Goal: Task Accomplishment & Management: Complete application form

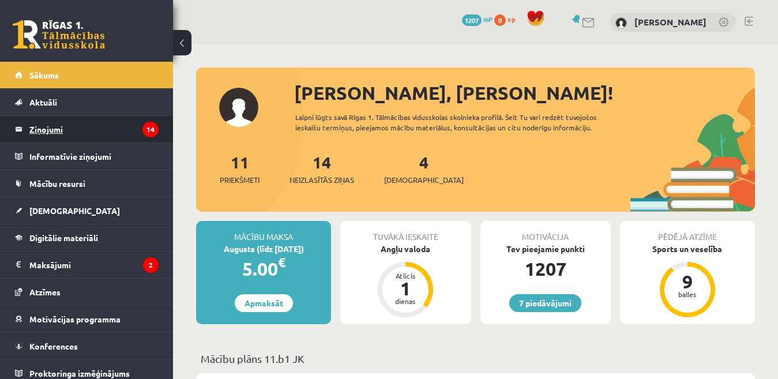
click at [48, 129] on legend "Ziņojumi 14" at bounding box center [93, 129] width 129 height 27
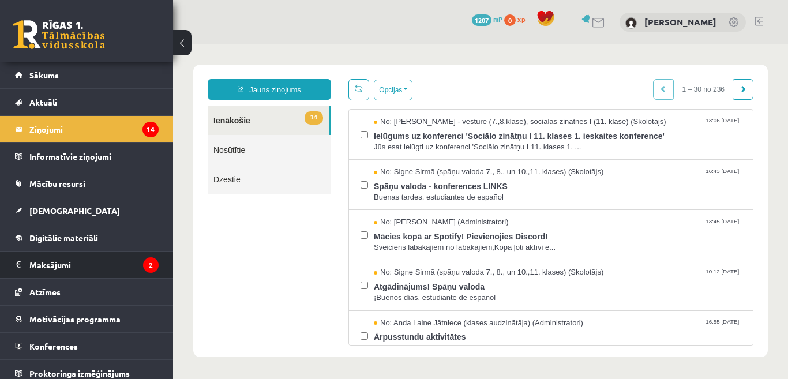
click at [59, 257] on legend "Maksājumi 2" at bounding box center [93, 264] width 129 height 27
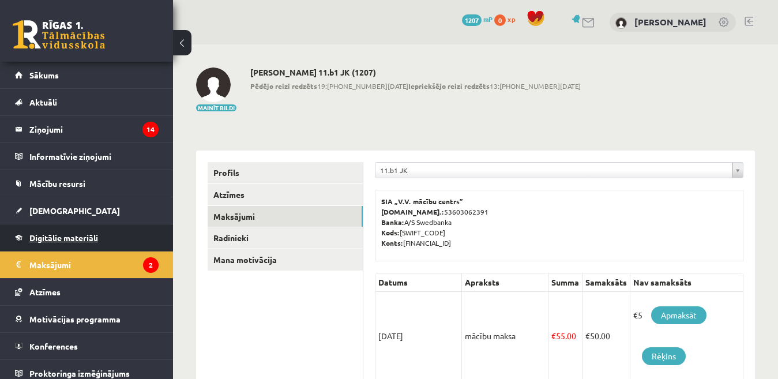
click at [49, 240] on span "Digitālie materiāli" at bounding box center [63, 237] width 69 height 10
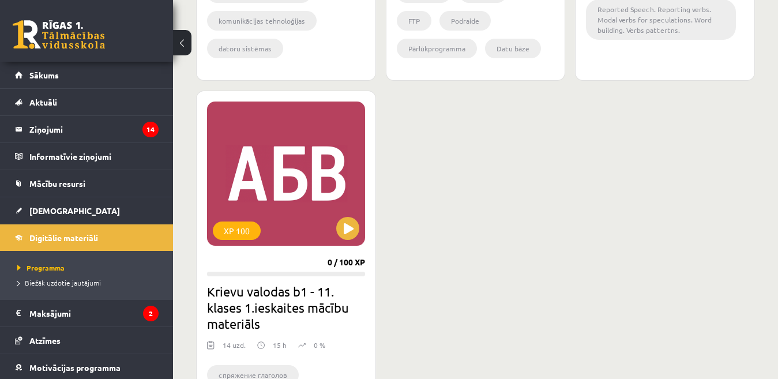
scroll to position [1333, 0]
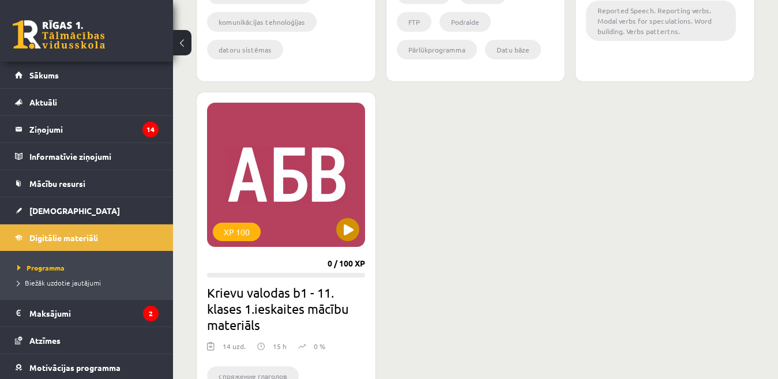
click at [241, 163] on div "XP 100" at bounding box center [286, 175] width 158 height 144
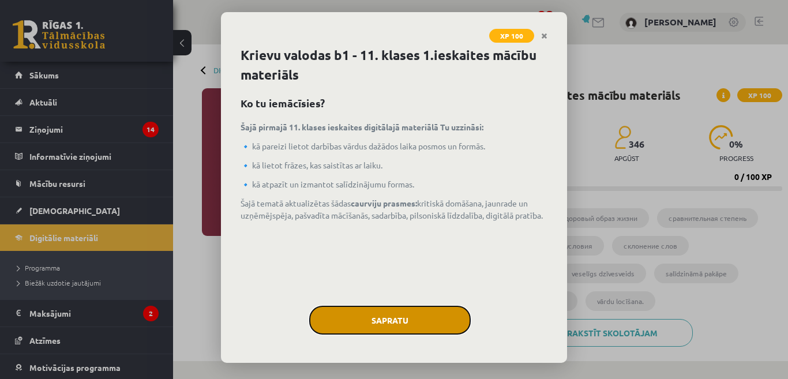
click at [410, 318] on button "Sapratu" at bounding box center [389, 320] width 161 height 29
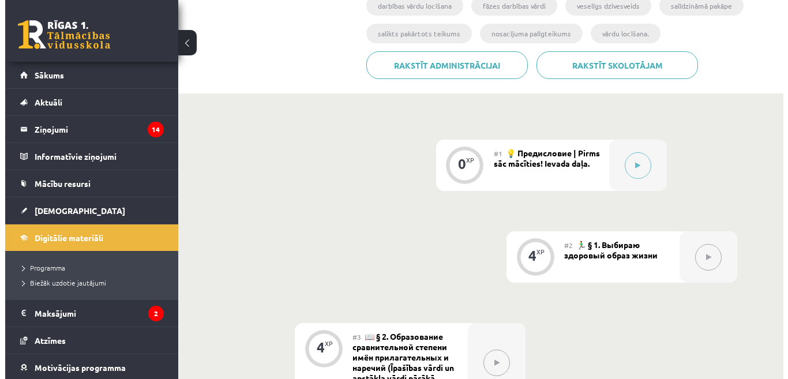
scroll to position [288, 0]
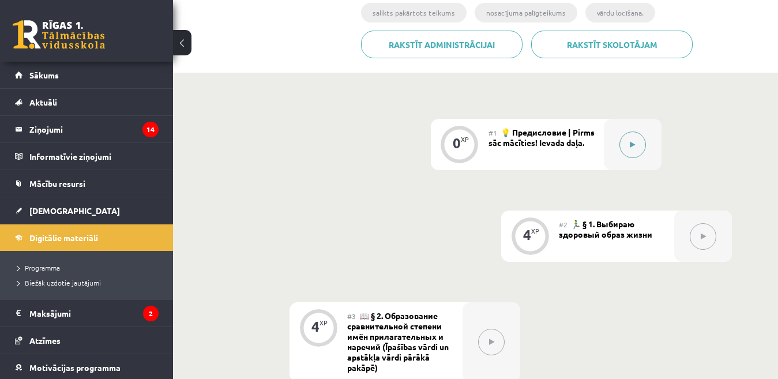
click at [630, 144] on icon at bounding box center [632, 144] width 5 height 7
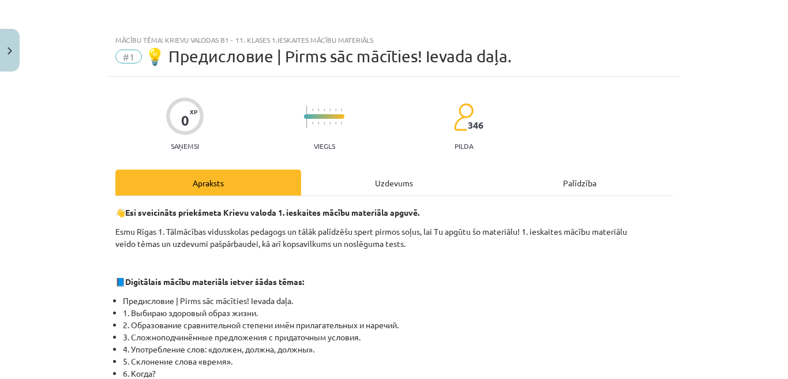
click at [385, 186] on div "Uzdevums" at bounding box center [394, 182] width 186 height 26
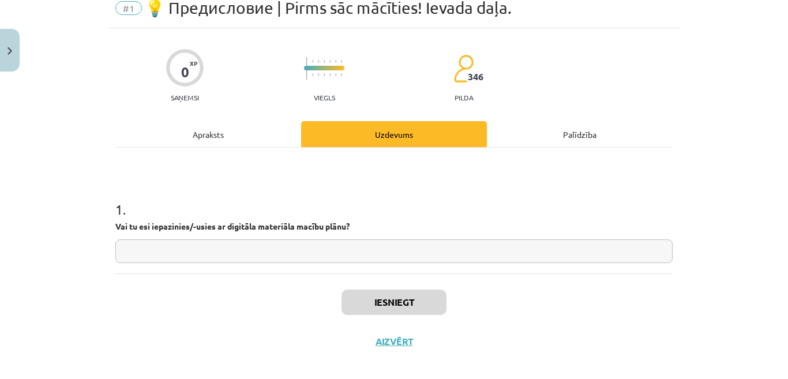
scroll to position [59, 0]
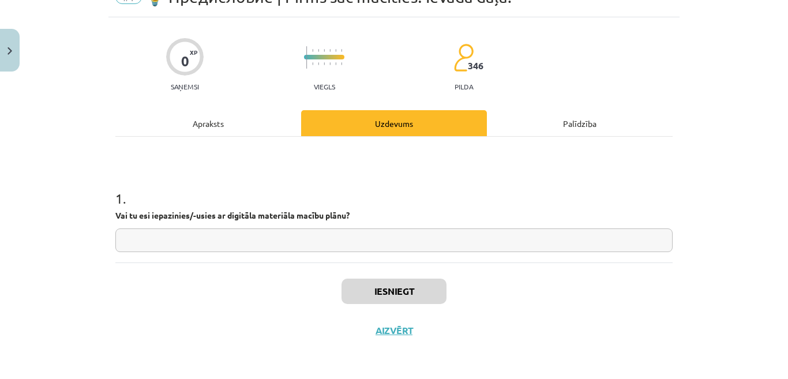
click at [396, 242] on input "text" at bounding box center [393, 240] width 557 height 24
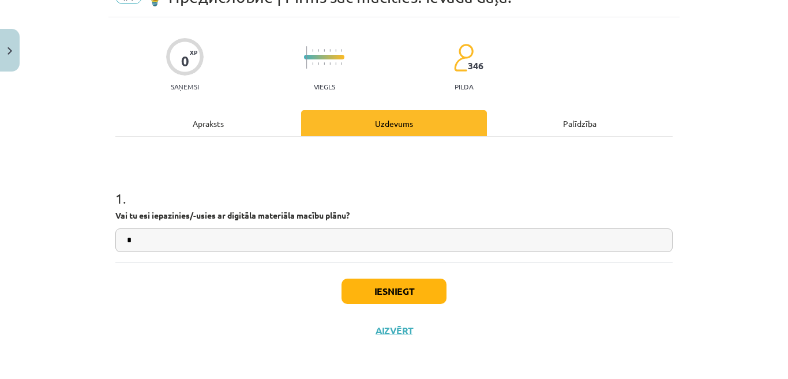
type input "*"
click at [363, 287] on button "Iesniegt" at bounding box center [393, 290] width 105 height 25
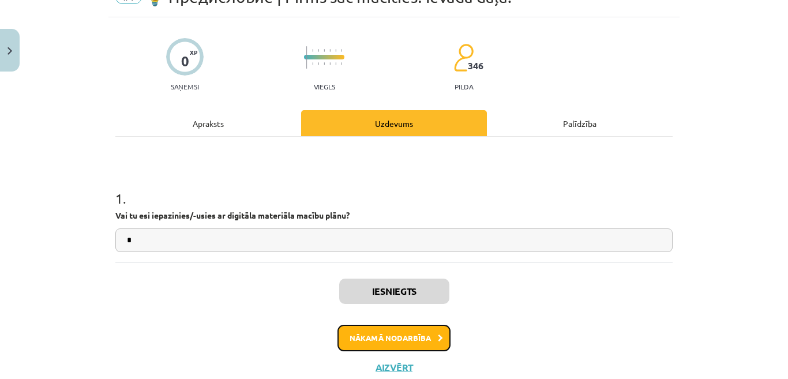
click at [417, 342] on button "Nākamā nodarbība" at bounding box center [393, 338] width 113 height 27
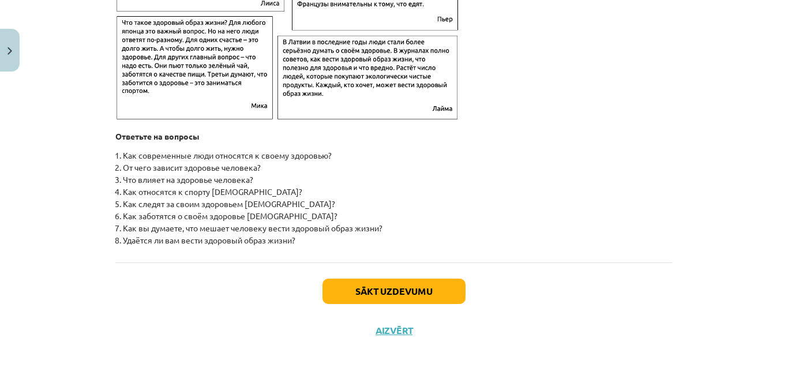
scroll to position [1894, 0]
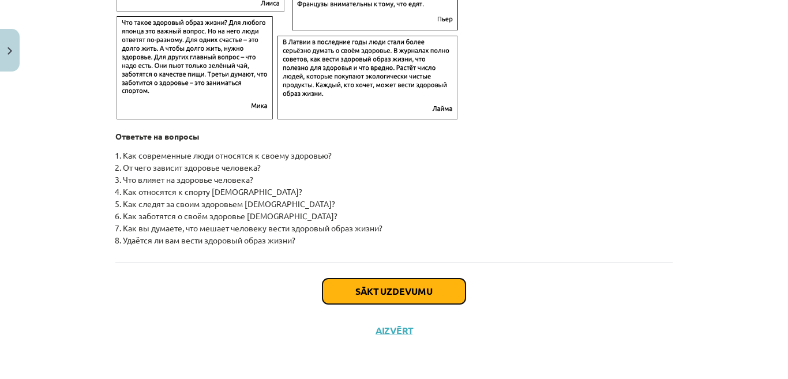
click at [393, 295] on button "Sākt uzdevumu" at bounding box center [393, 290] width 143 height 25
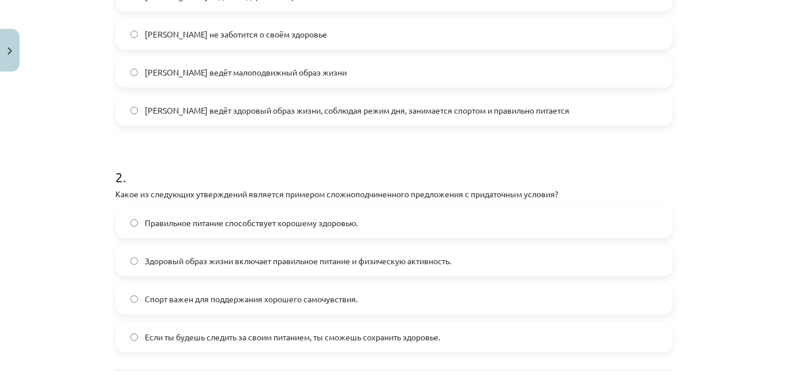
scroll to position [432, 0]
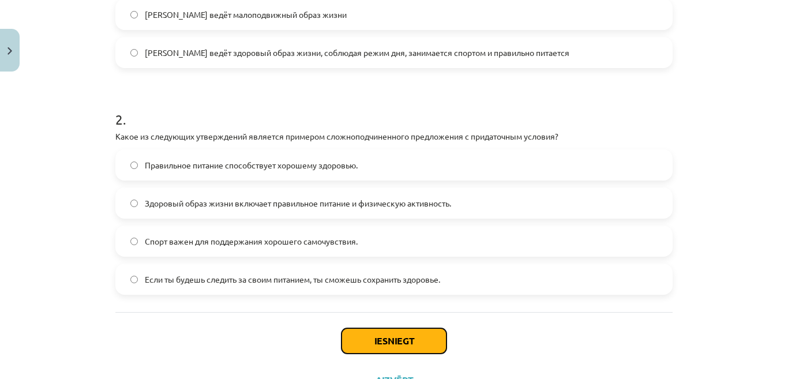
click at [384, 342] on button "Iesniegt" at bounding box center [393, 340] width 105 height 25
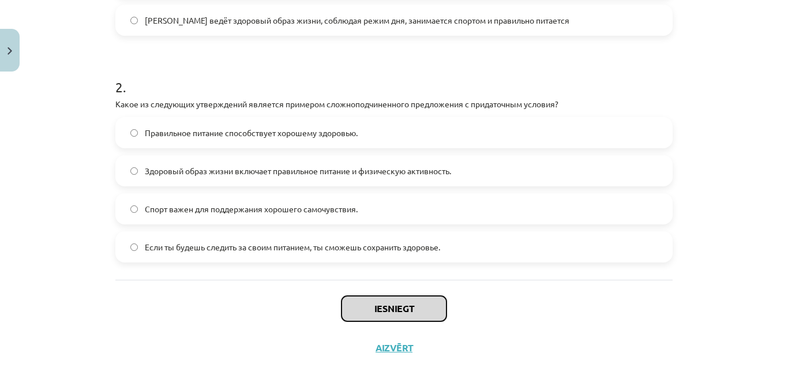
scroll to position [482, 0]
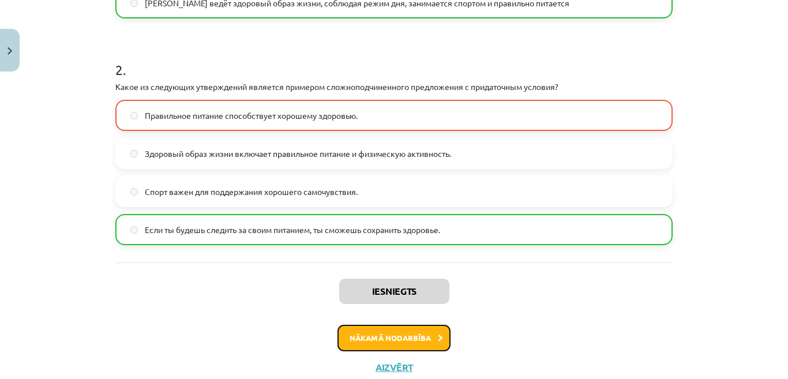
click at [416, 340] on button "Nākamā nodarbība" at bounding box center [393, 338] width 113 height 27
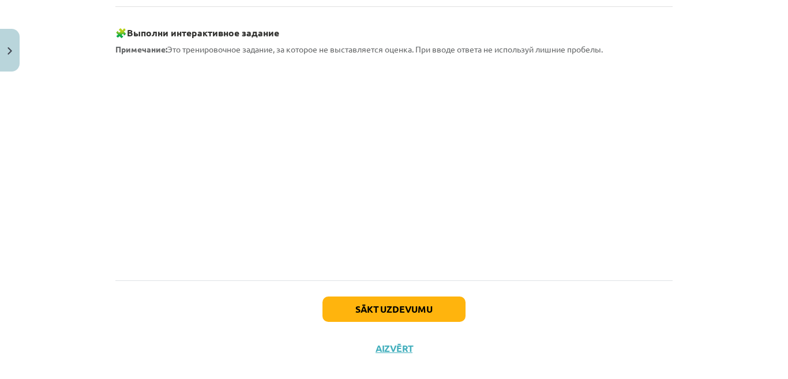
scroll to position [1083, 0]
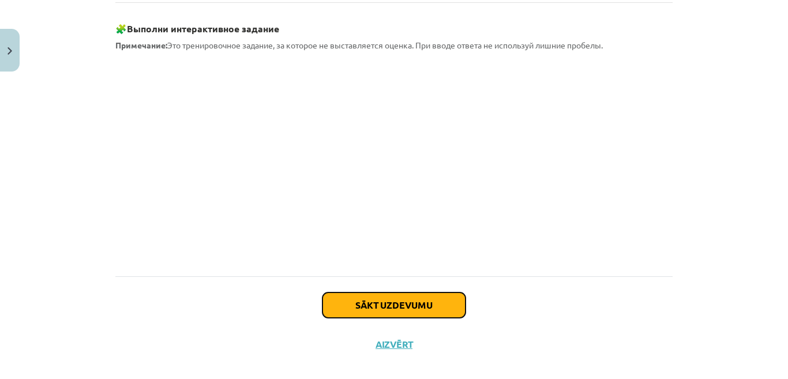
click at [382, 292] on button "Sākt uzdevumu" at bounding box center [393, 304] width 143 height 25
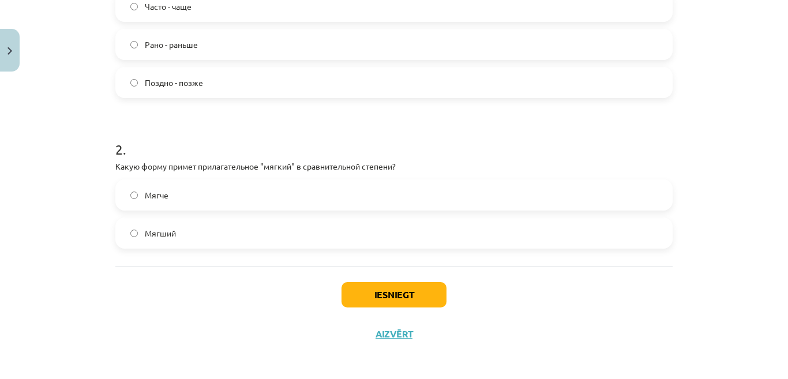
scroll to position [357, 0]
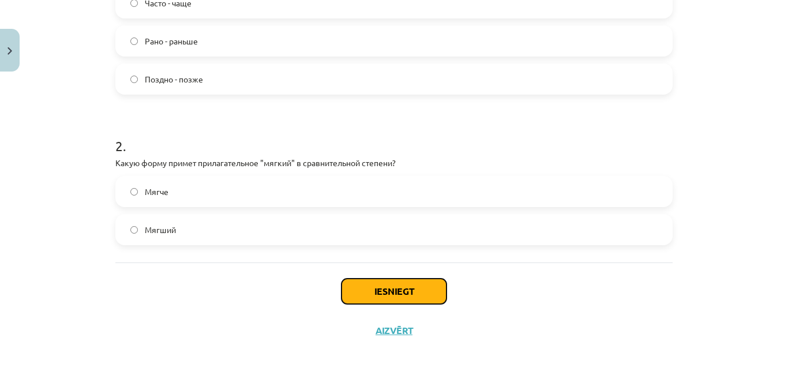
click at [394, 288] on button "Iesniegt" at bounding box center [393, 290] width 105 height 25
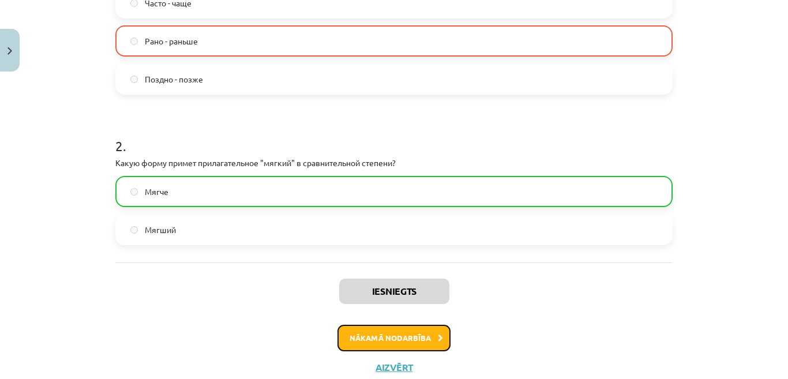
click at [368, 337] on button "Nākamā nodarbība" at bounding box center [393, 338] width 113 height 27
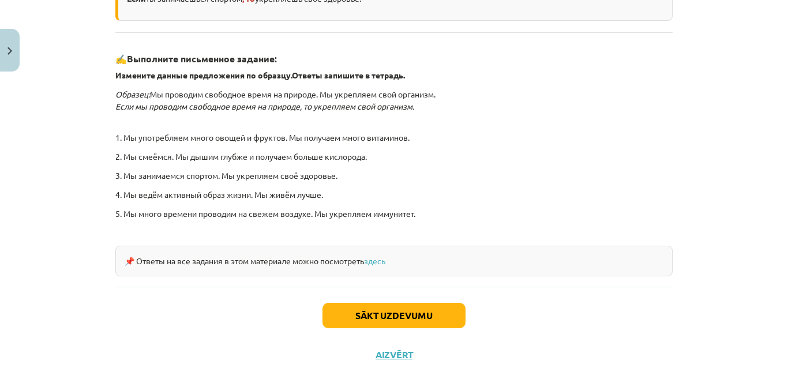
scroll to position [375, 0]
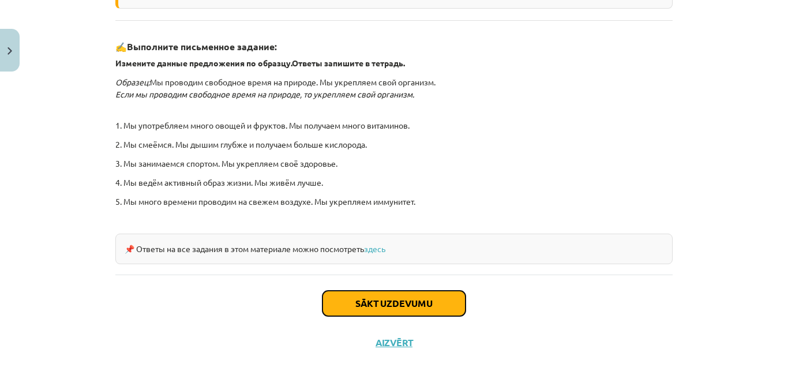
click at [394, 304] on button "Sākt uzdevumu" at bounding box center [393, 303] width 143 height 25
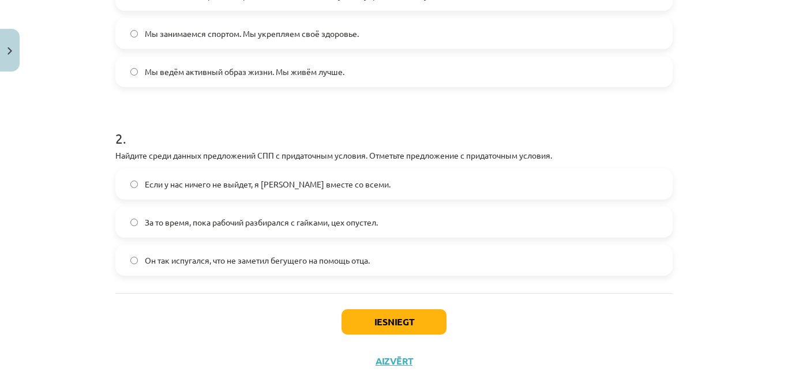
scroll to position [317, 0]
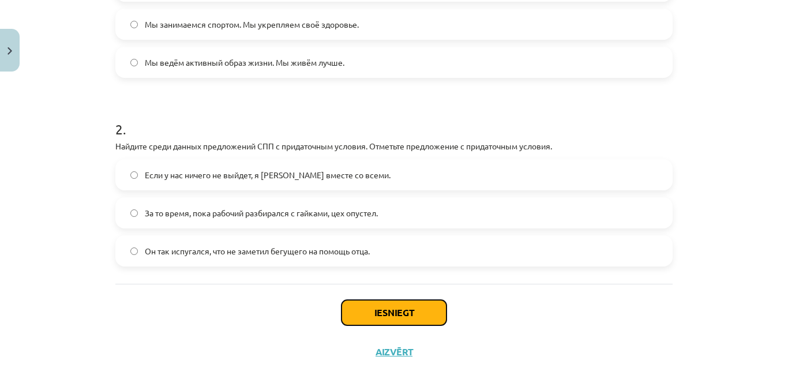
click at [405, 316] on button "Iesniegt" at bounding box center [393, 312] width 105 height 25
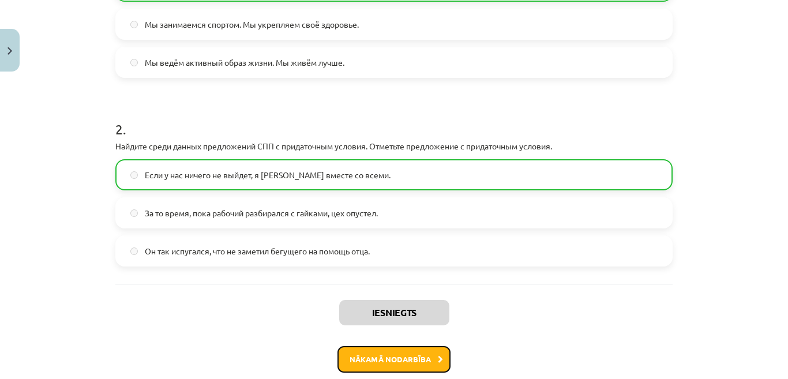
click at [420, 367] on button "Nākamā nodarbība" at bounding box center [393, 359] width 113 height 27
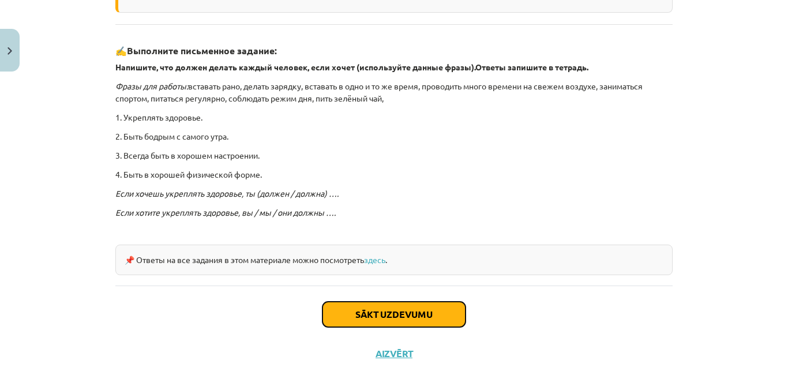
click at [389, 314] on button "Sākt uzdevumu" at bounding box center [393, 314] width 143 height 25
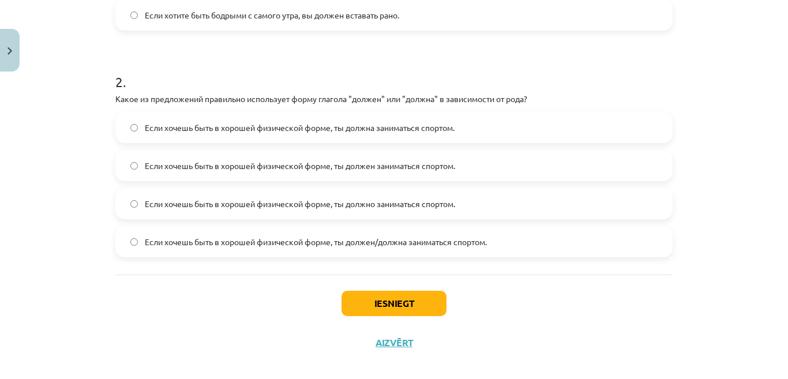
scroll to position [415, 0]
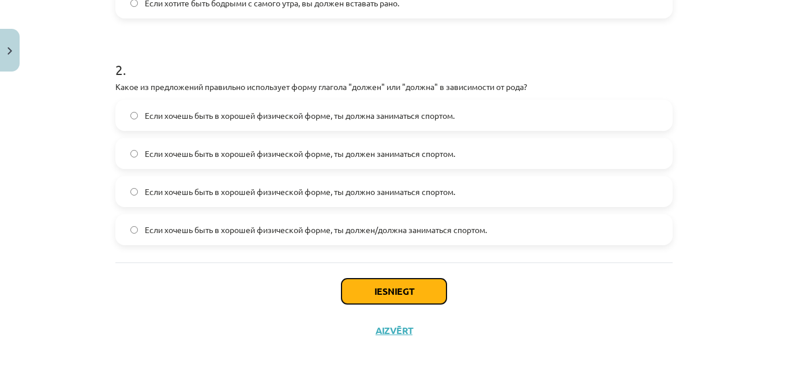
click at [400, 286] on button "Iesniegt" at bounding box center [393, 290] width 105 height 25
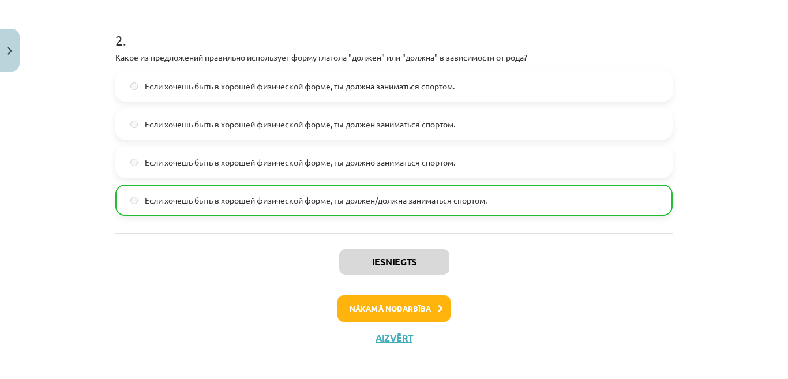
scroll to position [451, 0]
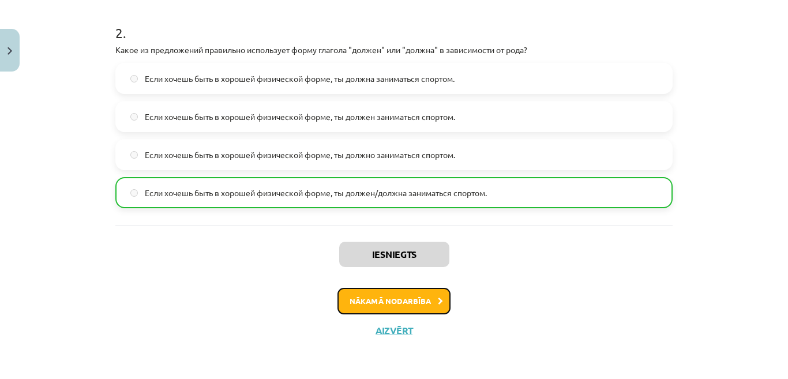
click at [404, 308] on button "Nākamā nodarbība" at bounding box center [393, 301] width 113 height 27
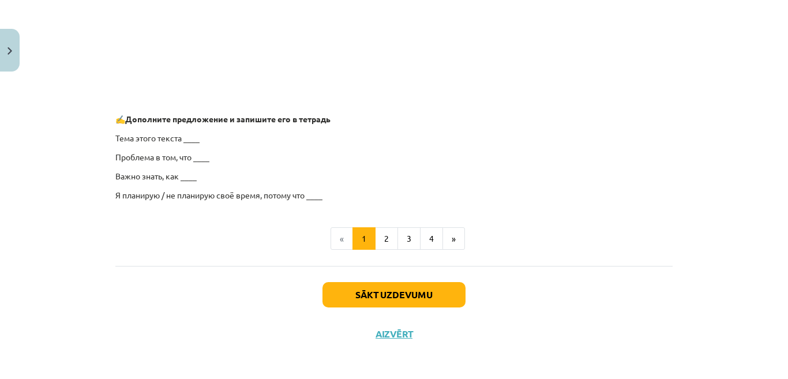
scroll to position [950, 0]
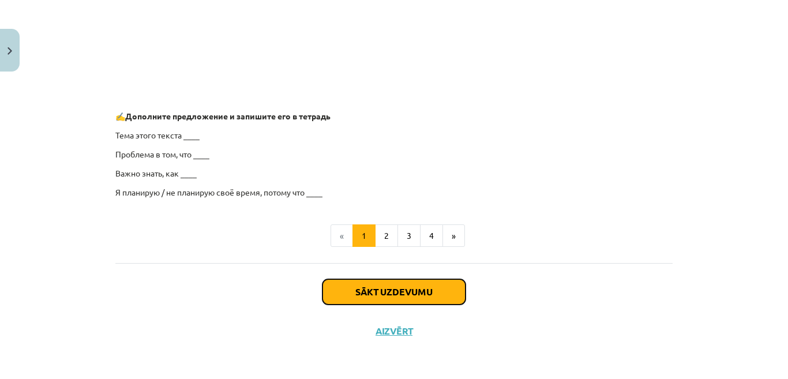
click at [397, 300] on button "Sākt uzdevumu" at bounding box center [393, 291] width 143 height 25
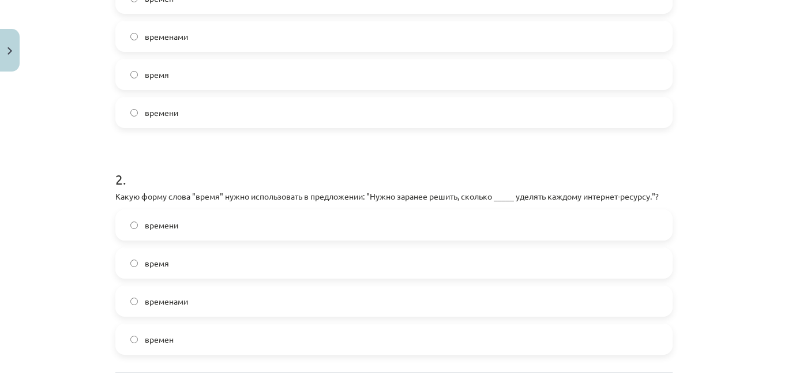
scroll to position [375, 0]
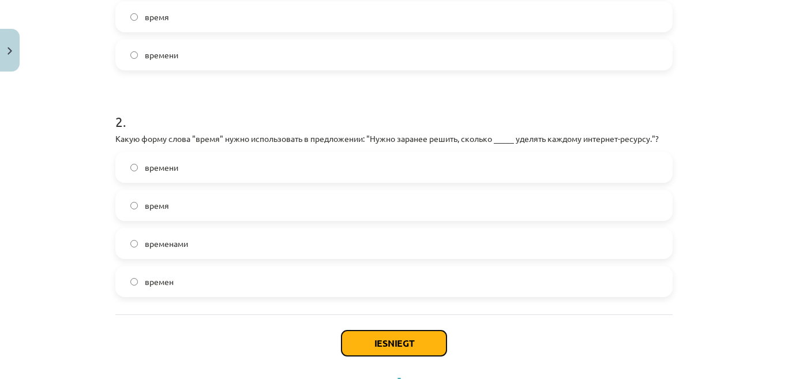
click at [384, 351] on button "Iesniegt" at bounding box center [393, 342] width 105 height 25
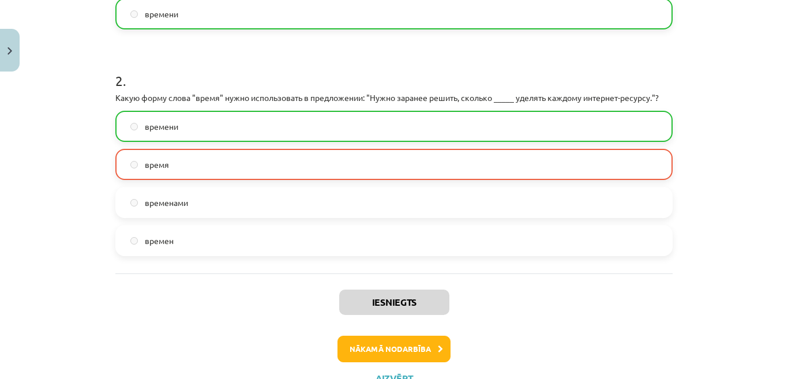
scroll to position [432, 0]
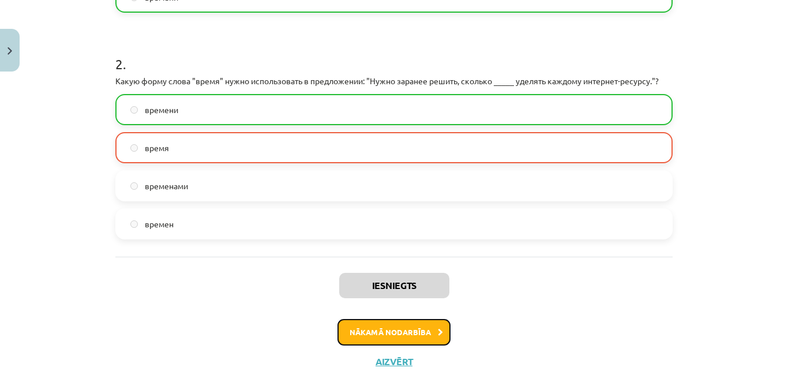
click at [417, 338] on button "Nākamā nodarbība" at bounding box center [393, 332] width 113 height 27
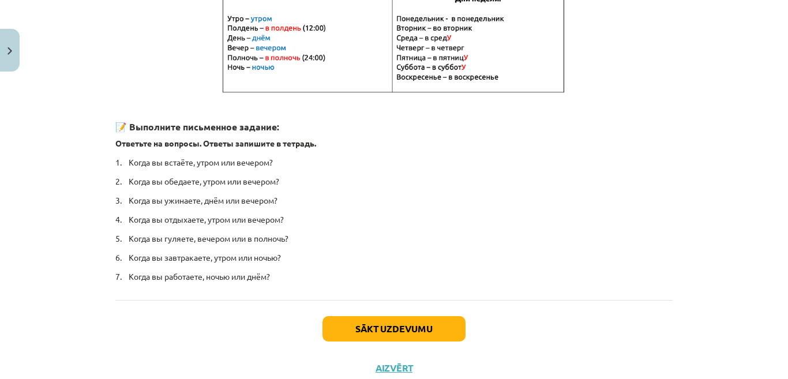
scroll to position [296, 0]
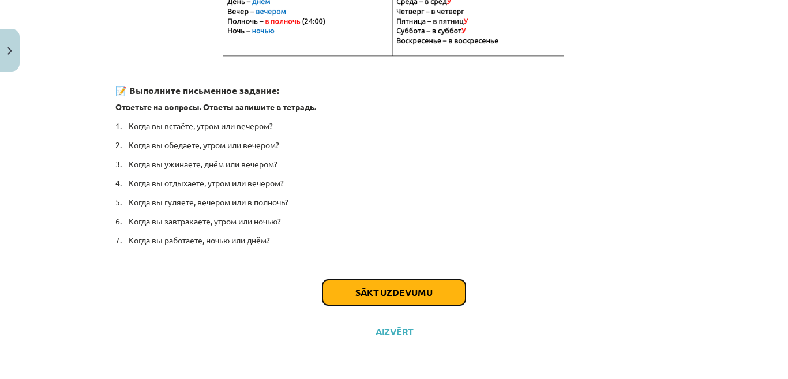
click at [397, 287] on button "Sākt uzdevumu" at bounding box center [393, 292] width 143 height 25
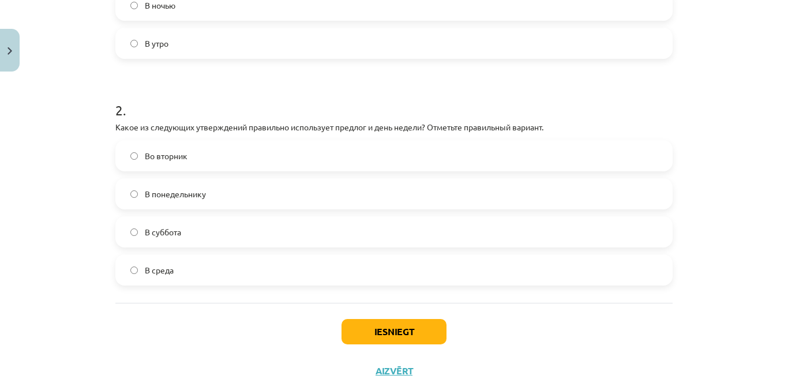
scroll to position [375, 0]
click at [375, 331] on button "Iesniegt" at bounding box center [393, 330] width 105 height 25
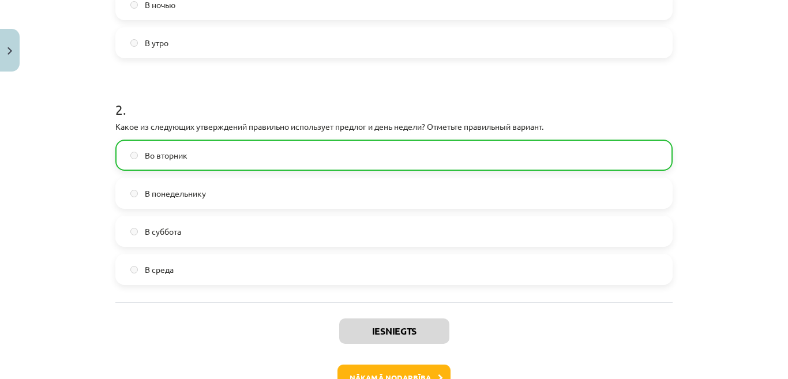
scroll to position [432, 0]
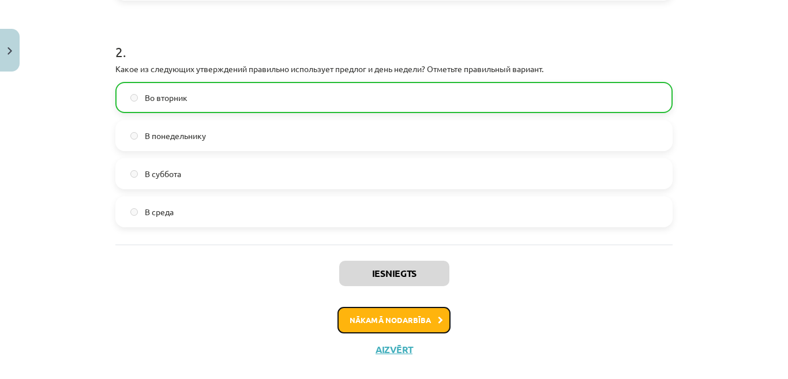
click at [408, 322] on button "Nākamā nodarbība" at bounding box center [393, 320] width 113 height 27
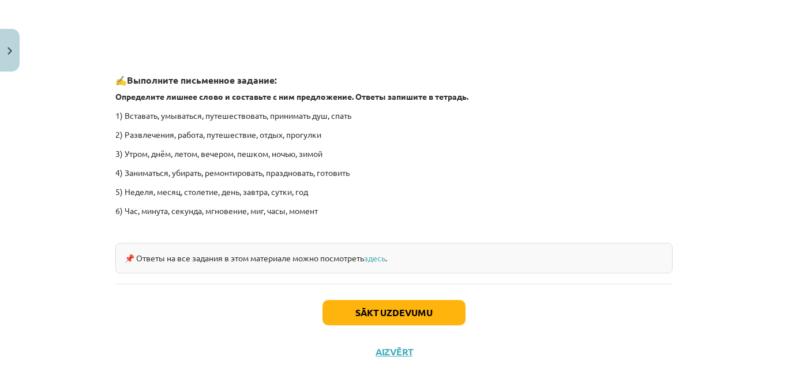
scroll to position [1774, 0]
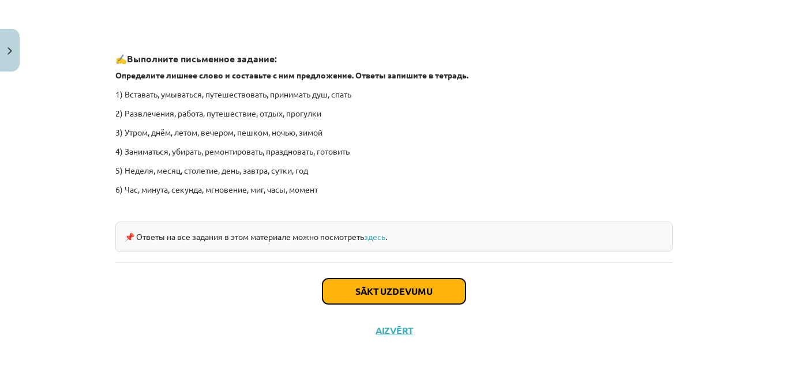
click at [387, 288] on button "Sākt uzdevumu" at bounding box center [393, 290] width 143 height 25
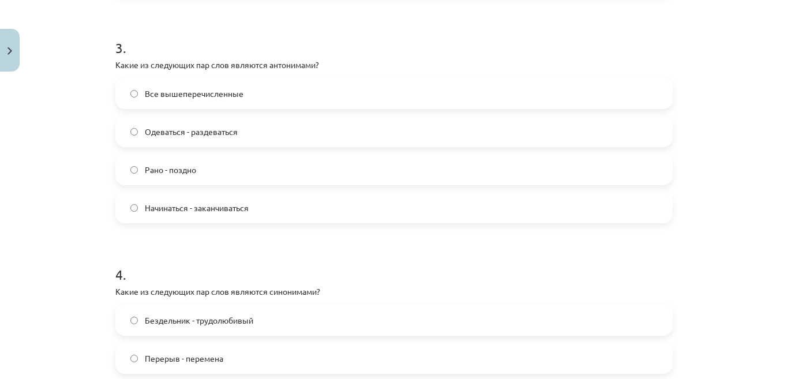
scroll to position [778, 0]
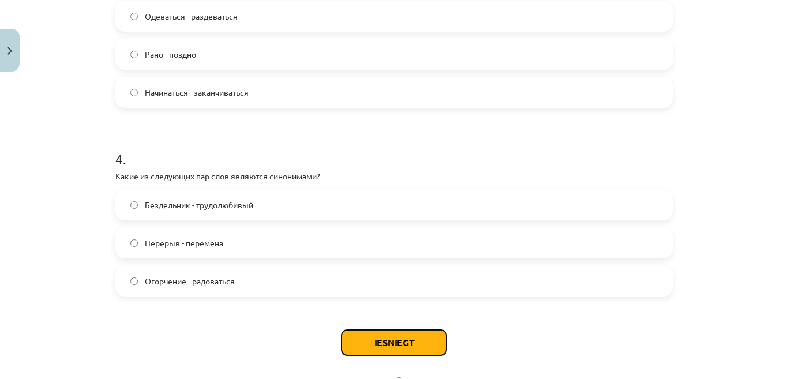
click at [405, 341] on button "Iesniegt" at bounding box center [393, 342] width 105 height 25
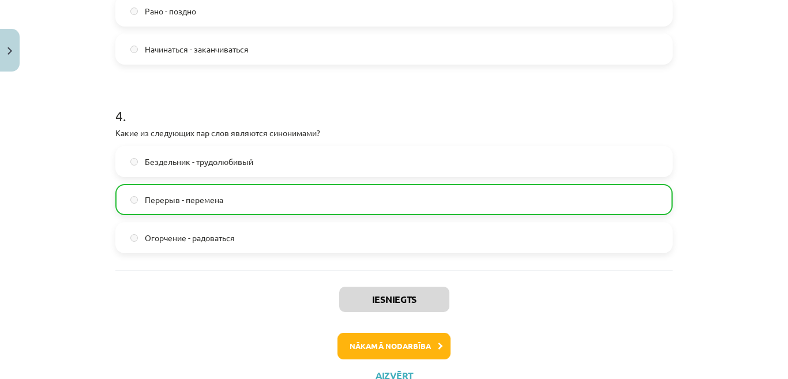
scroll to position [867, 0]
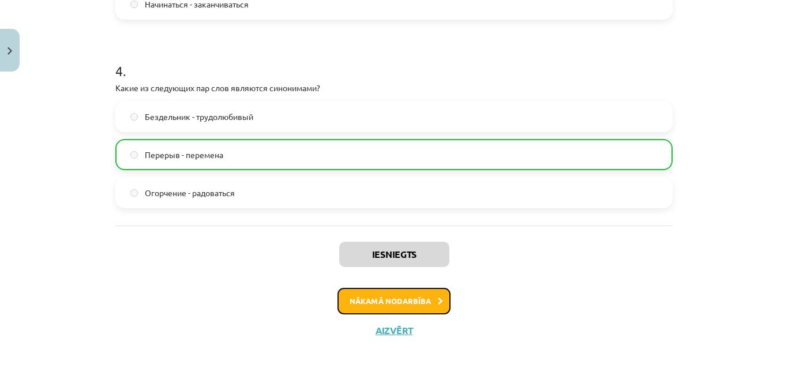
click at [379, 300] on button "Nākamā nodarbība" at bounding box center [393, 301] width 113 height 27
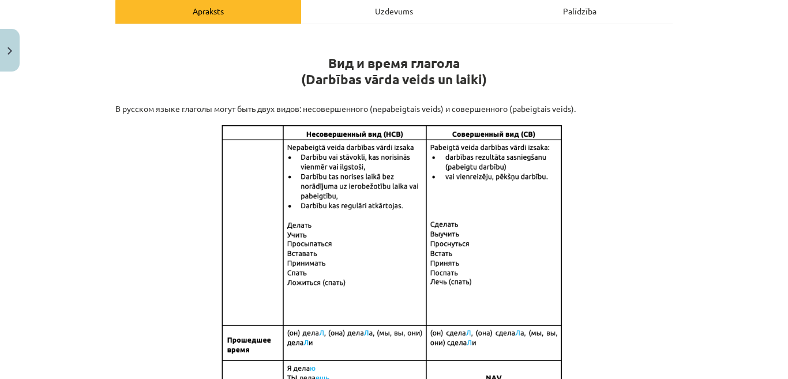
scroll to position [29, 0]
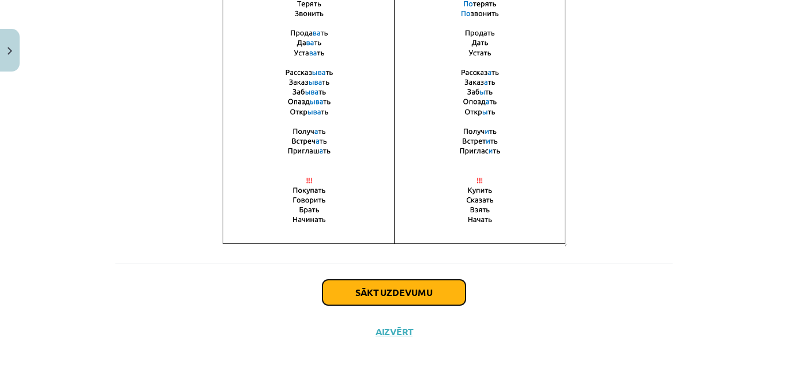
click at [420, 289] on button "Sākt uzdevumu" at bounding box center [393, 292] width 143 height 25
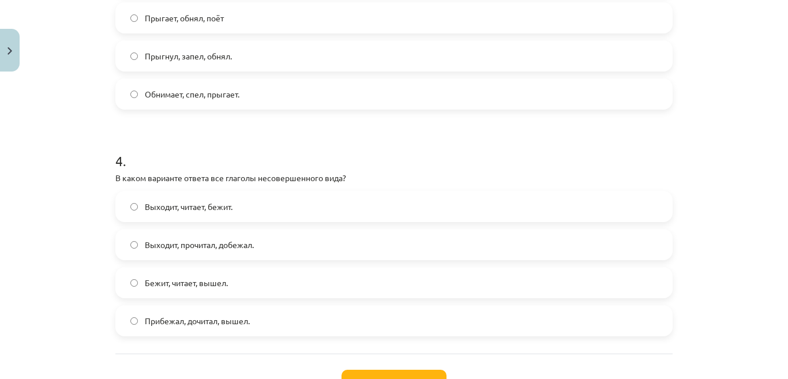
scroll to position [778, 0]
click at [404, 375] on button "Iesniegt" at bounding box center [393, 380] width 105 height 25
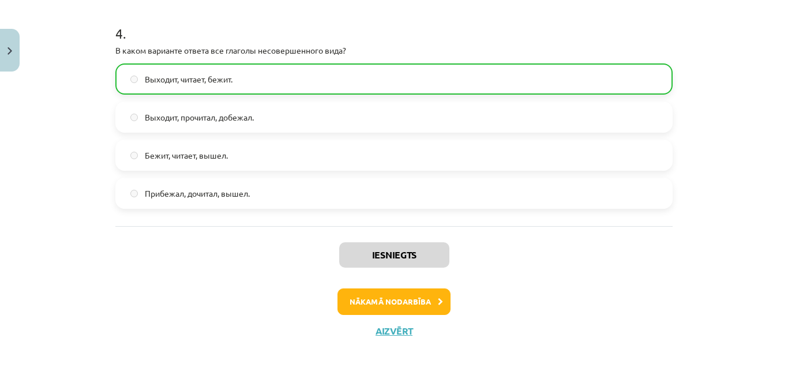
scroll to position [905, 0]
click at [376, 299] on button "Nākamā nodarbība" at bounding box center [393, 301] width 113 height 27
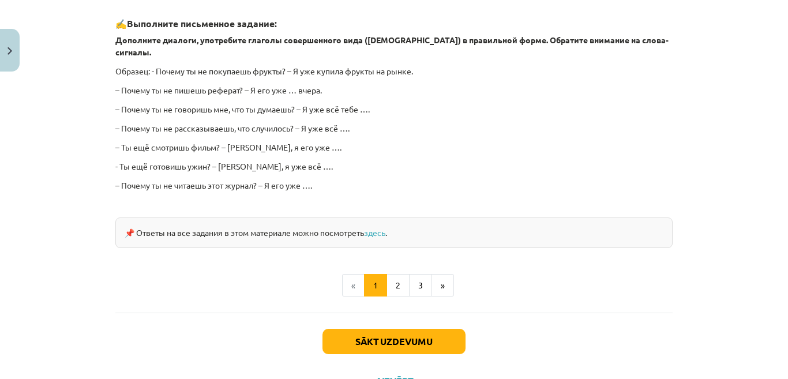
scroll to position [1075, 0]
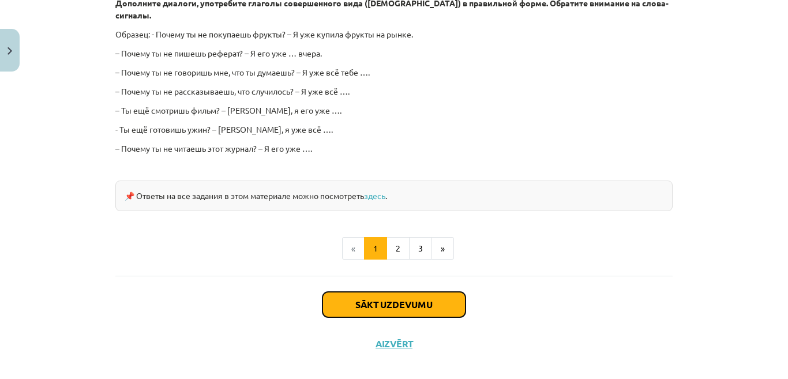
click at [383, 292] on button "Sākt uzdevumu" at bounding box center [393, 304] width 143 height 25
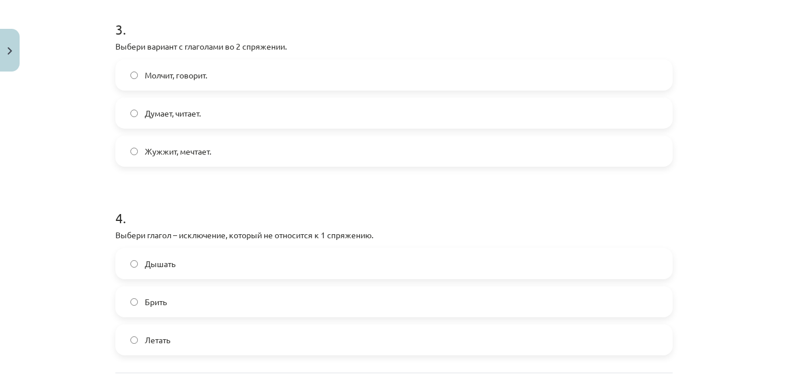
scroll to position [663, 0]
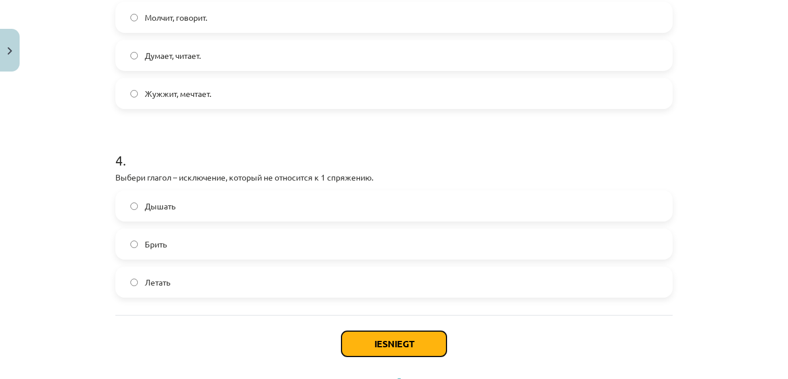
click at [385, 346] on button "Iesniegt" at bounding box center [393, 343] width 105 height 25
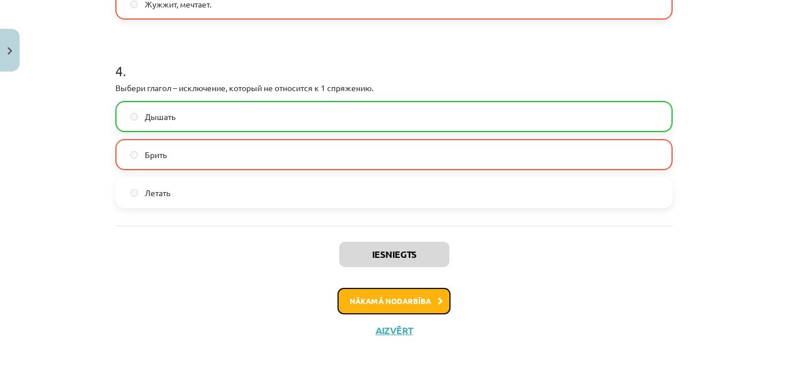
click at [390, 294] on button "Nākamā nodarbība" at bounding box center [393, 301] width 113 height 27
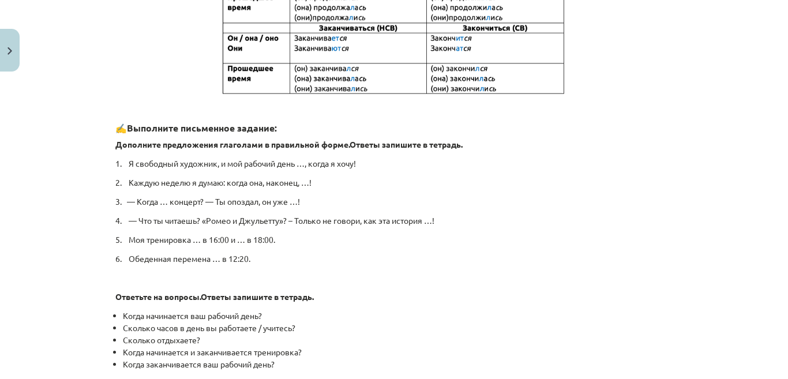
scroll to position [646, 0]
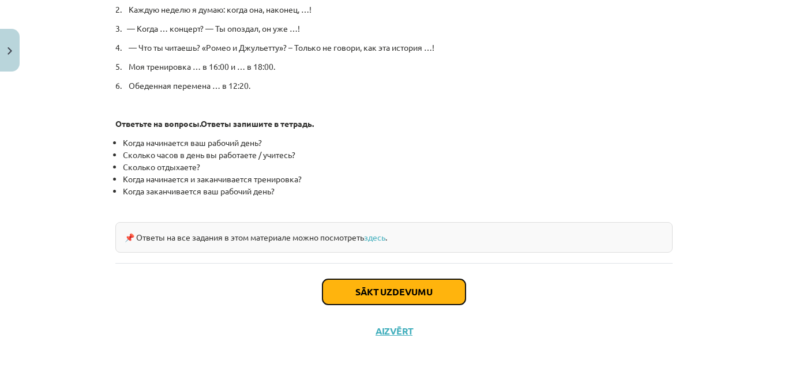
click at [406, 296] on button "Sākt uzdevumu" at bounding box center [393, 291] width 143 height 25
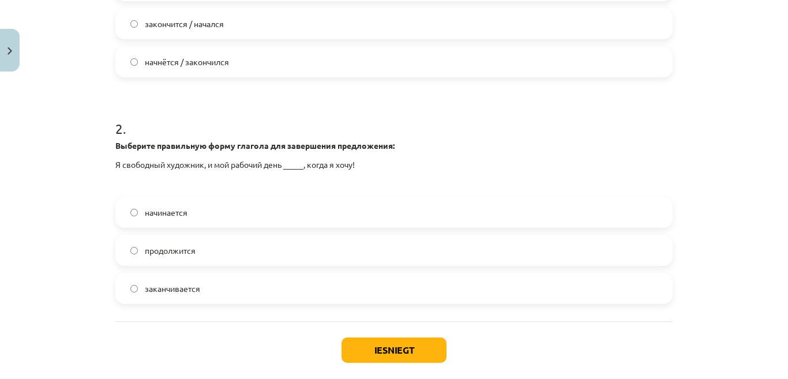
scroll to position [375, 0]
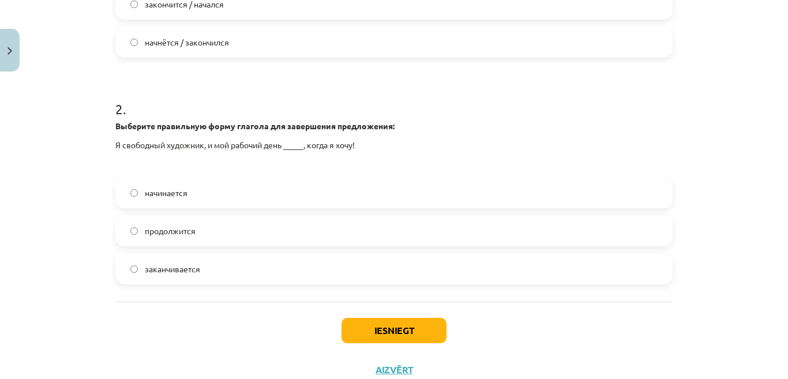
click at [145, 195] on span "начинается" at bounding box center [166, 193] width 43 height 12
click at [375, 333] on button "Iesniegt" at bounding box center [393, 330] width 105 height 25
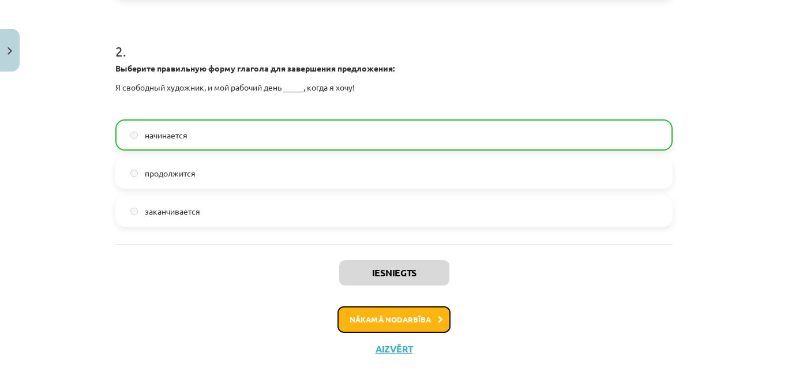
click at [412, 323] on button "Nākamā nodarbība" at bounding box center [393, 319] width 113 height 27
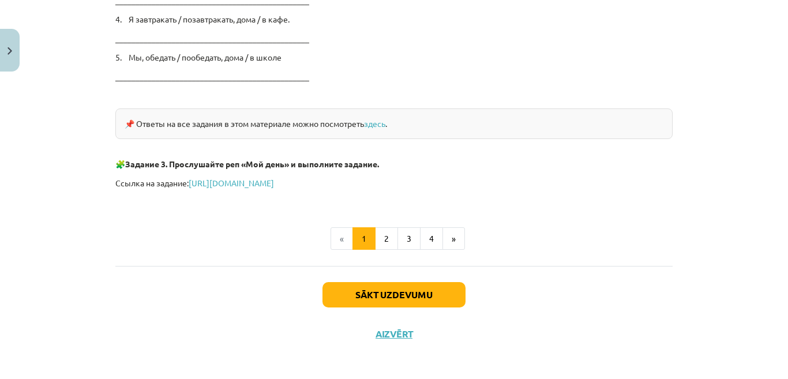
scroll to position [1999, 0]
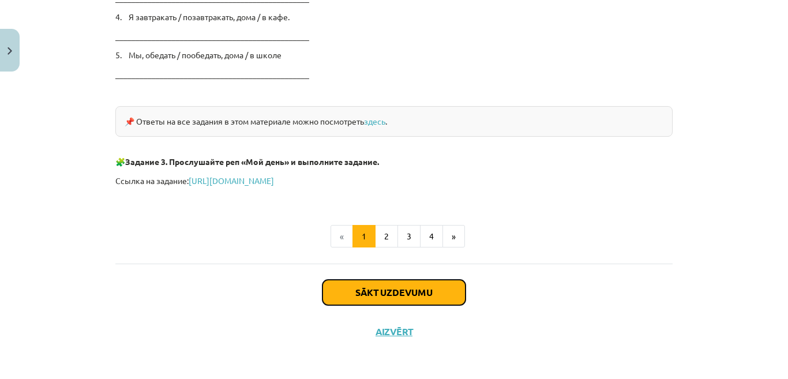
click at [430, 293] on button "Sākt uzdevumu" at bounding box center [393, 292] width 143 height 25
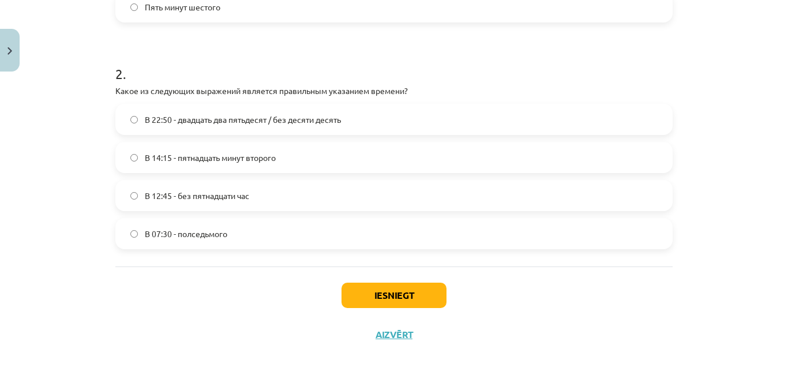
scroll to position [415, 0]
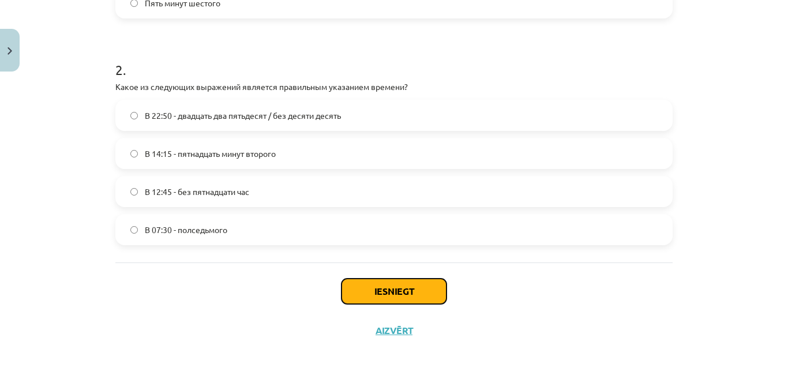
click at [401, 291] on button "Iesniegt" at bounding box center [393, 290] width 105 height 25
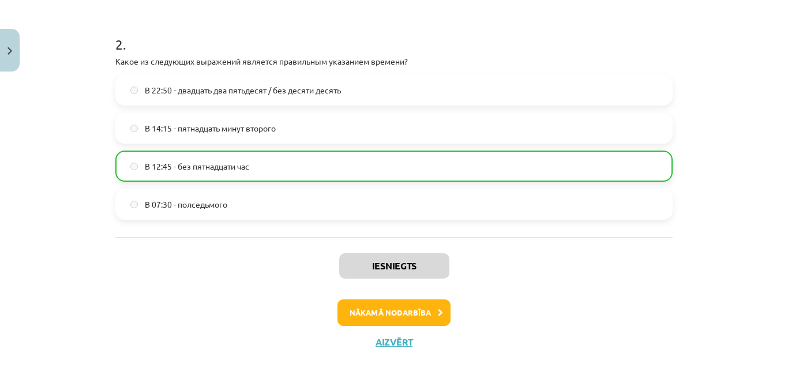
scroll to position [451, 0]
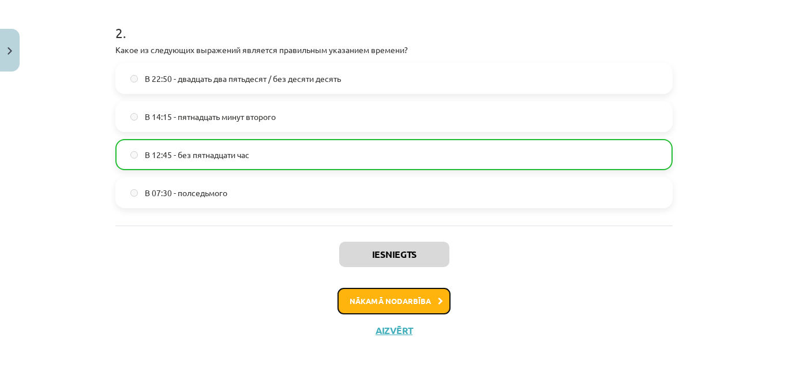
click at [393, 307] on button "Nākamā nodarbība" at bounding box center [393, 301] width 113 height 27
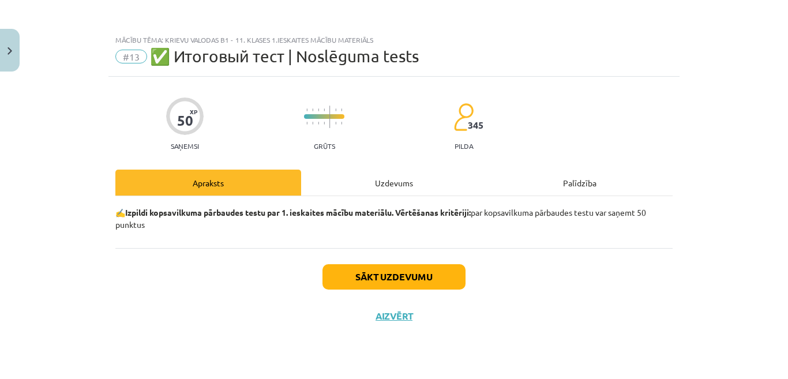
scroll to position [0, 0]
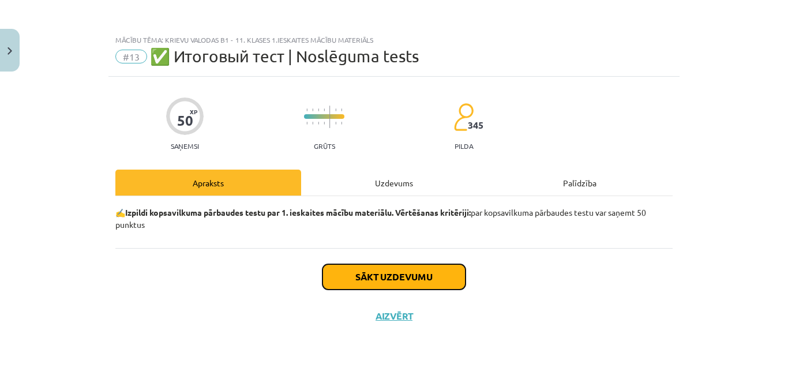
click at [401, 277] on button "Sākt uzdevumu" at bounding box center [393, 276] width 143 height 25
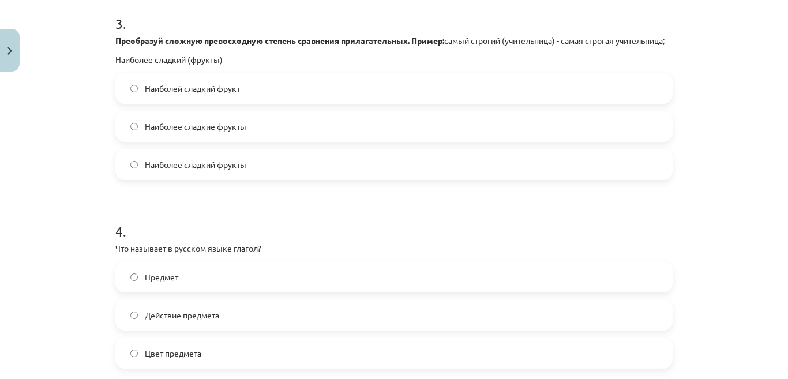
scroll to position [922, 0]
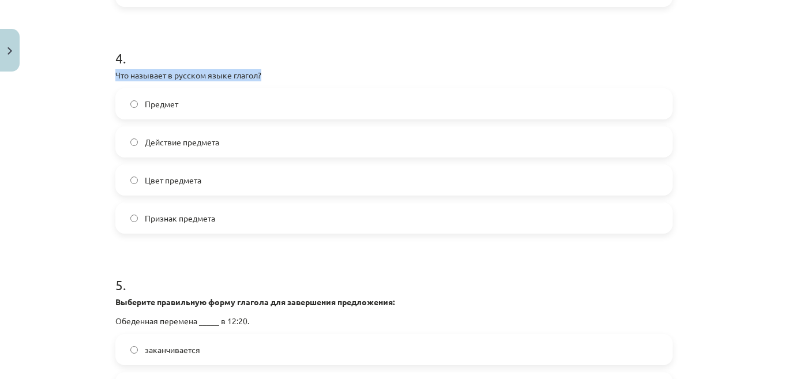
drag, startPoint x: 110, startPoint y: 84, endPoint x: 260, endPoint y: 86, distance: 149.9
click at [260, 81] on p "Что называет в русском языке глагол?" at bounding box center [393, 75] width 557 height 12
copy p "Что называет в русском языке глагол?"
click at [123, 153] on label "Действие предмета" at bounding box center [393, 141] width 555 height 29
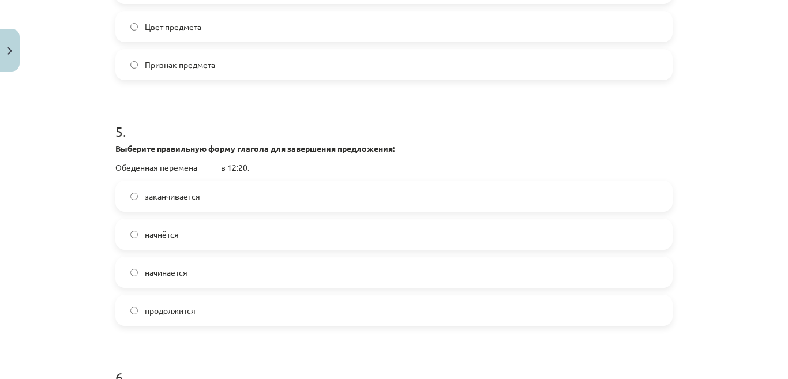
scroll to position [1095, 0]
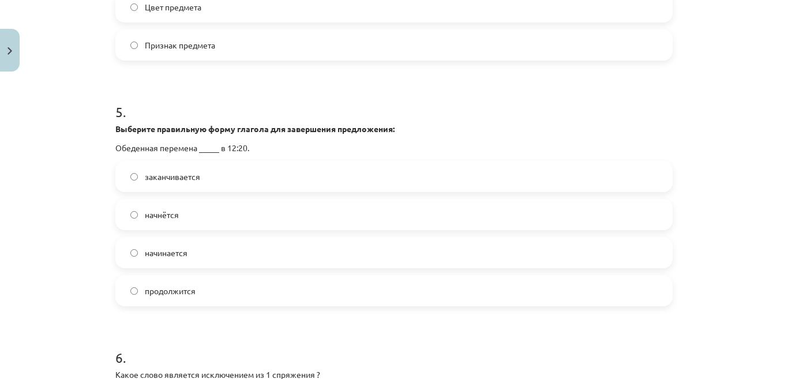
click at [122, 265] on label "начинается" at bounding box center [393, 252] width 555 height 29
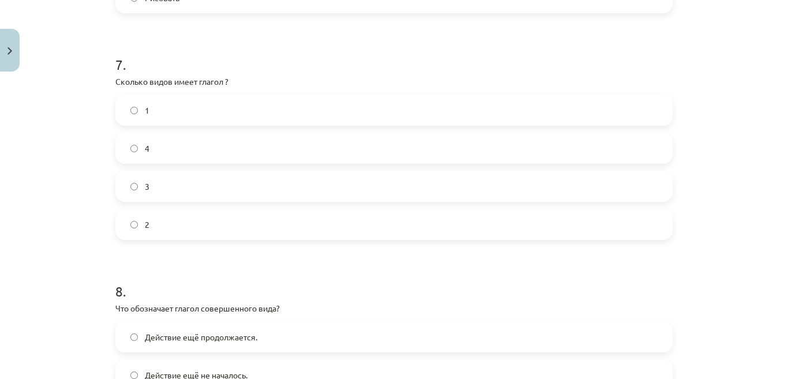
scroll to position [1614, 0]
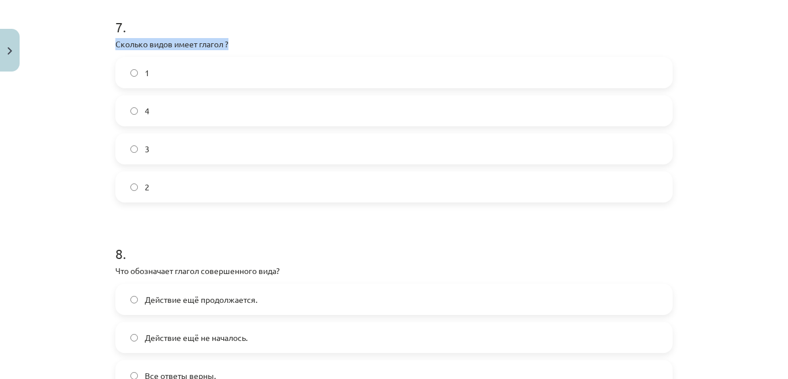
drag, startPoint x: 111, startPoint y: 55, endPoint x: 238, endPoint y: 56, distance: 126.8
click at [238, 50] on p "Сколько видов имеет глагол ?" at bounding box center [393, 44] width 557 height 12
copy p "Сколько видов имеет глагол ?"
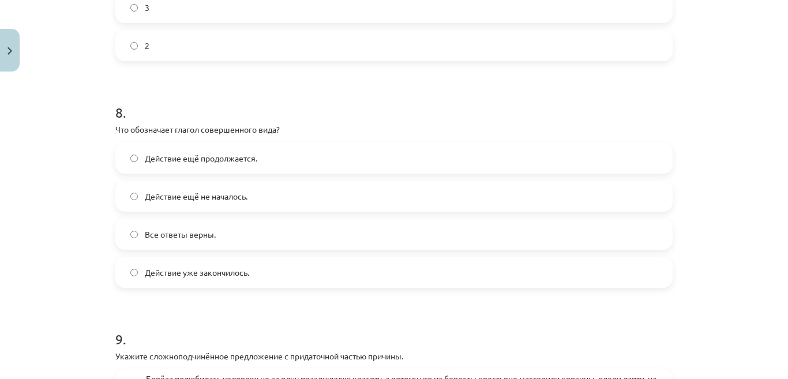
scroll to position [1787, 0]
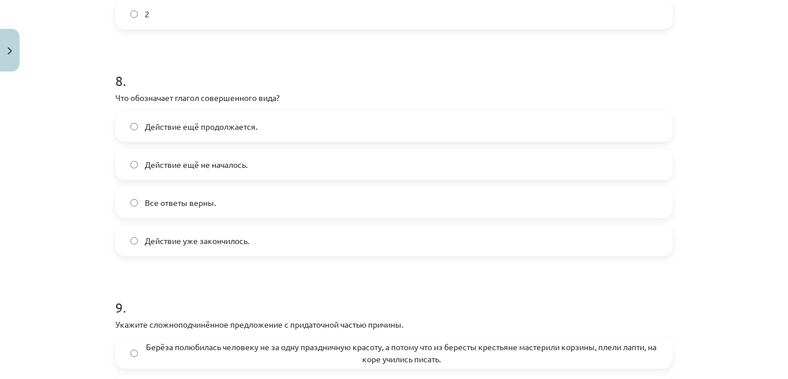
click at [366, 73] on h1 "8 ." at bounding box center [393, 70] width 557 height 36
drag, startPoint x: 104, startPoint y: 108, endPoint x: 291, endPoint y: 111, distance: 186.2
copy p "Что обозначает глагол совершенного вида?"
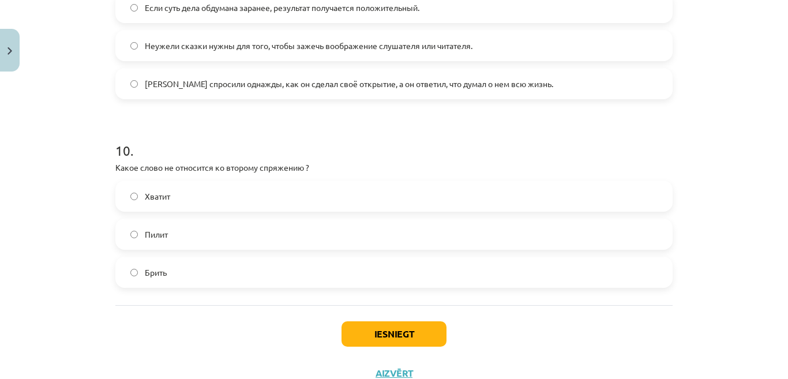
scroll to position [2191, 0]
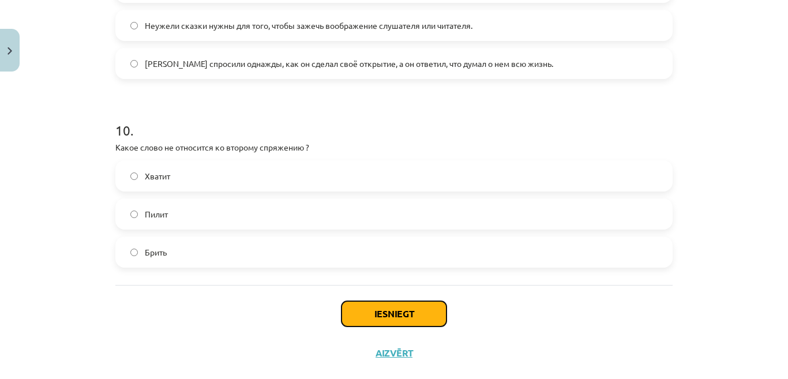
click at [379, 326] on button "Iesniegt" at bounding box center [393, 313] width 105 height 25
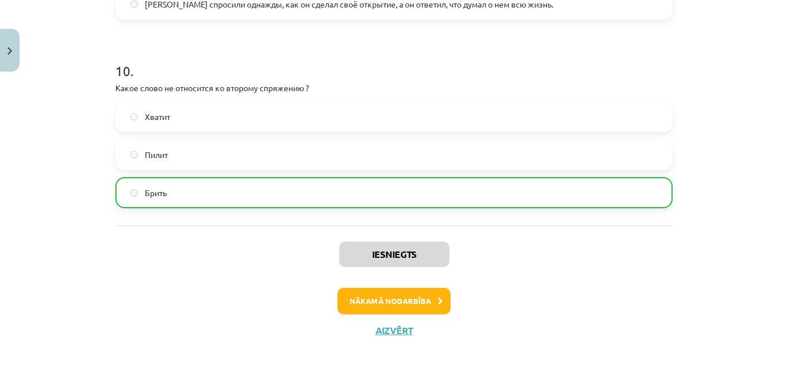
scroll to position [2262, 0]
click at [381, 305] on button "Nākamā nodarbība" at bounding box center [393, 301] width 113 height 27
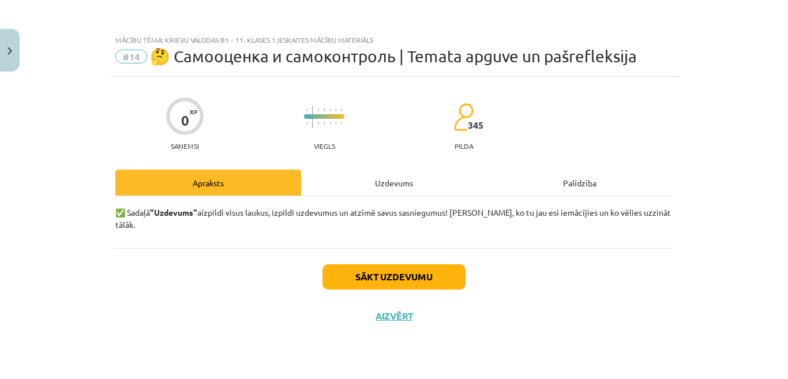
scroll to position [0, 0]
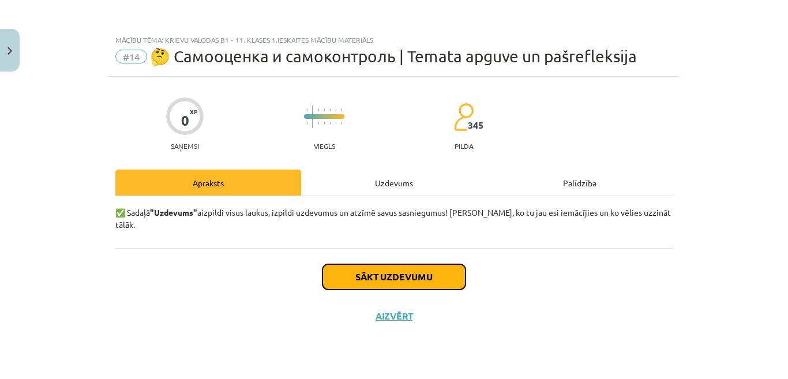
click at [388, 268] on button "Sākt uzdevumu" at bounding box center [393, 276] width 143 height 25
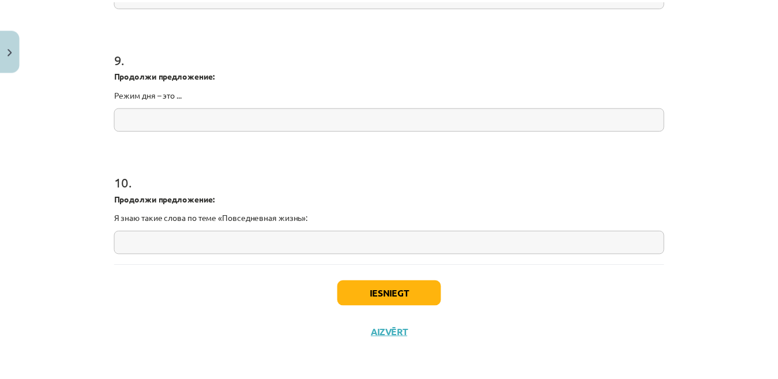
scroll to position [1581, 0]
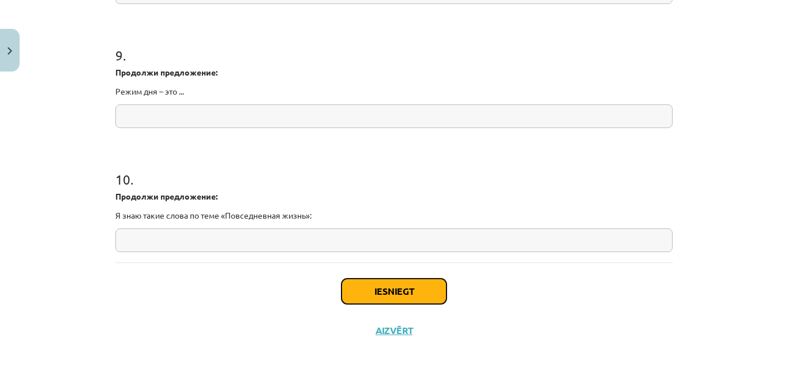
click at [385, 289] on button "Iesniegt" at bounding box center [393, 290] width 105 height 25
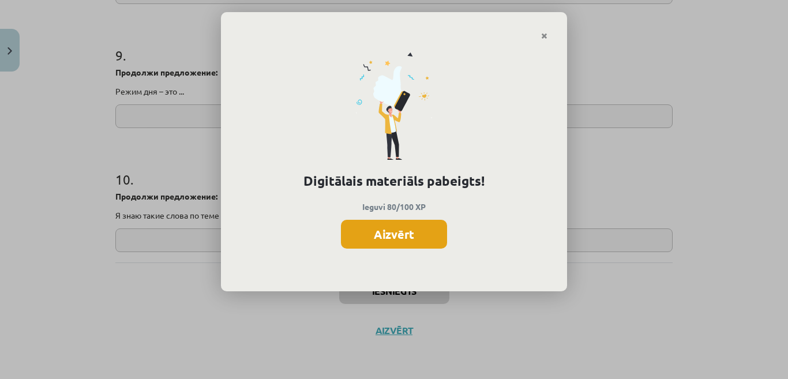
click at [392, 235] on button "Aizvērt" at bounding box center [394, 234] width 106 height 29
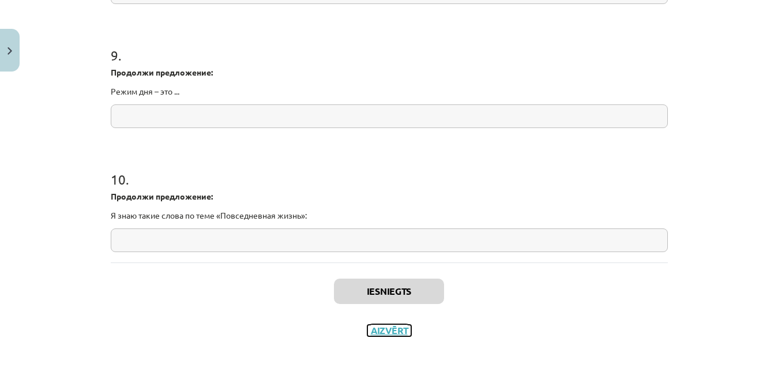
click at [385, 329] on button "Aizvērt" at bounding box center [389, 331] width 44 height 12
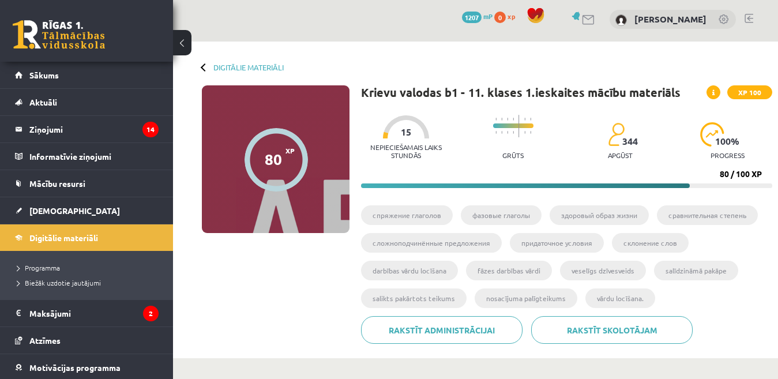
scroll to position [0, 0]
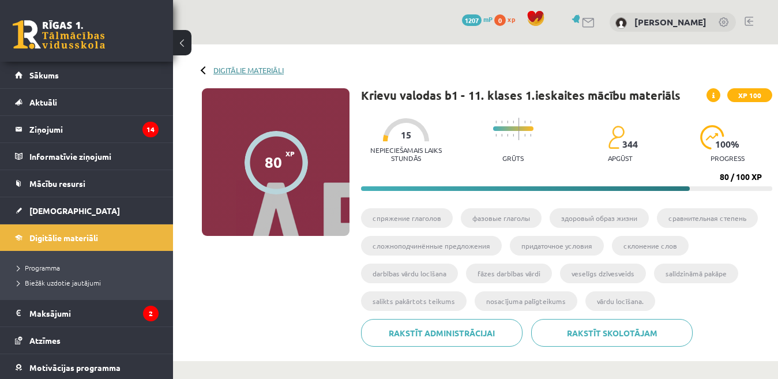
click at [238, 72] on link "Digitālie materiāli" at bounding box center [248, 70] width 70 height 9
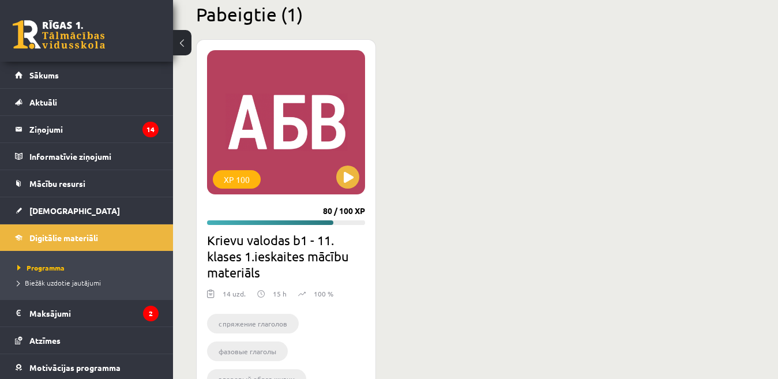
scroll to position [1497, 0]
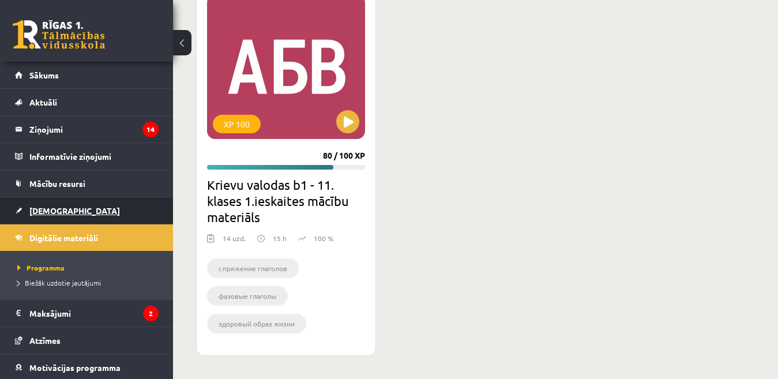
click at [50, 212] on span "[DEMOGRAPHIC_DATA]" at bounding box center [74, 210] width 91 height 10
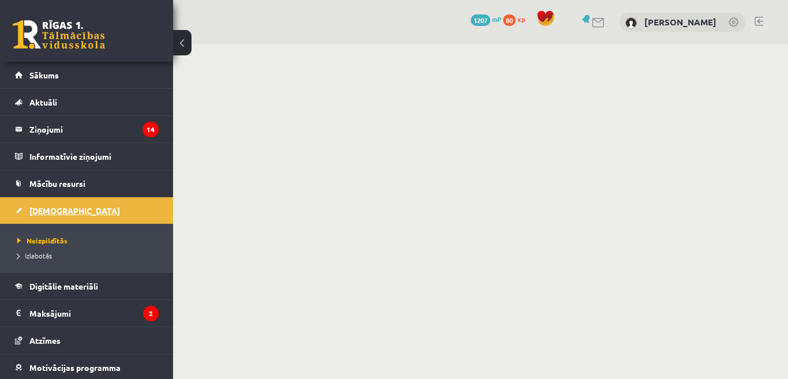
click at [56, 208] on span "[DEMOGRAPHIC_DATA]" at bounding box center [74, 210] width 91 height 10
click at [56, 213] on span "[DEMOGRAPHIC_DATA]" at bounding box center [74, 210] width 91 height 10
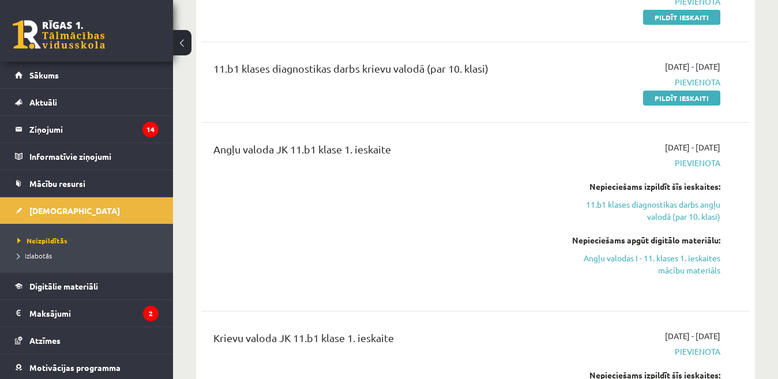
scroll to position [173, 0]
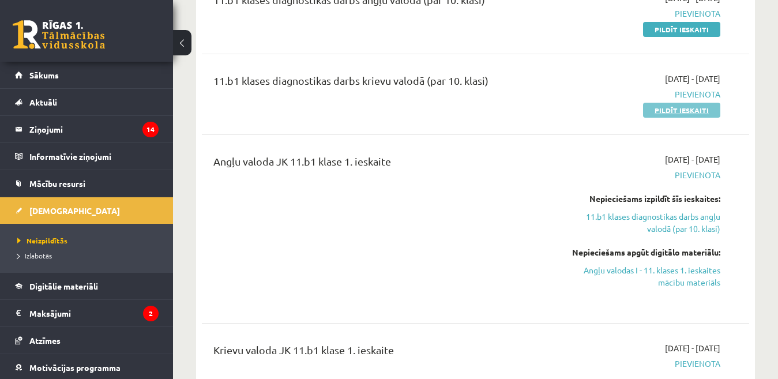
click at [693, 112] on link "Pildīt ieskaiti" at bounding box center [681, 110] width 77 height 15
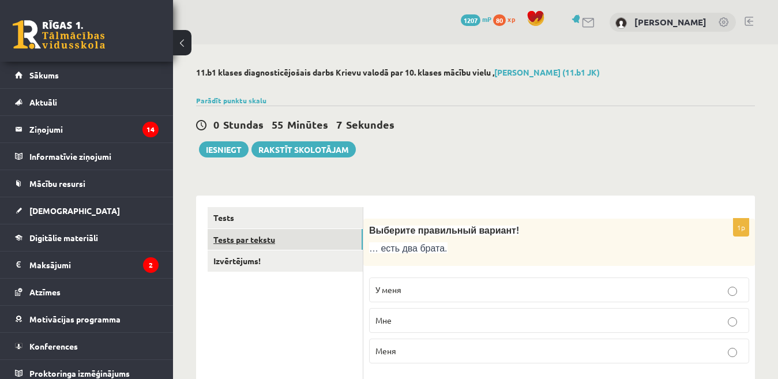
click at [251, 245] on link "Tests par tekstu" at bounding box center [285, 239] width 155 height 21
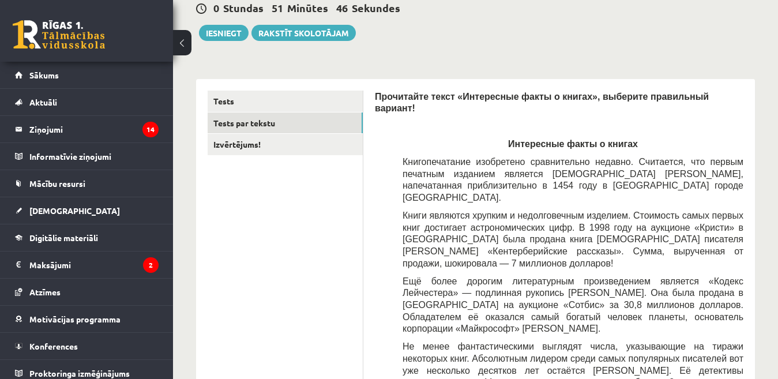
scroll to position [11, 0]
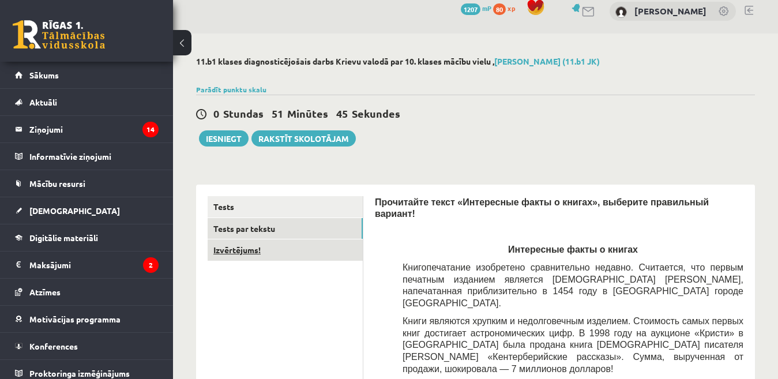
click at [236, 251] on link "Izvērtējums!" at bounding box center [285, 249] width 155 height 21
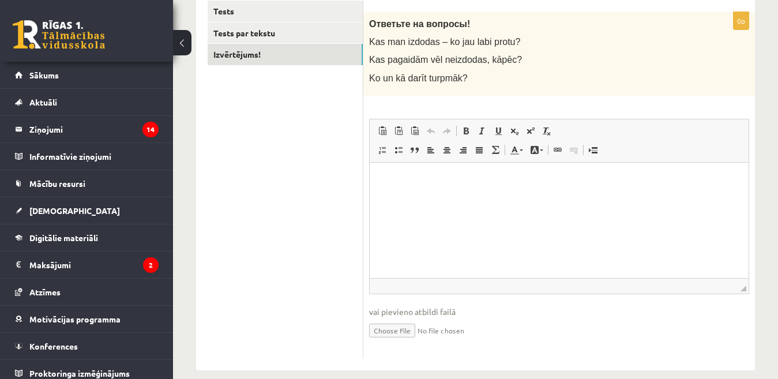
scroll to position [222, 0]
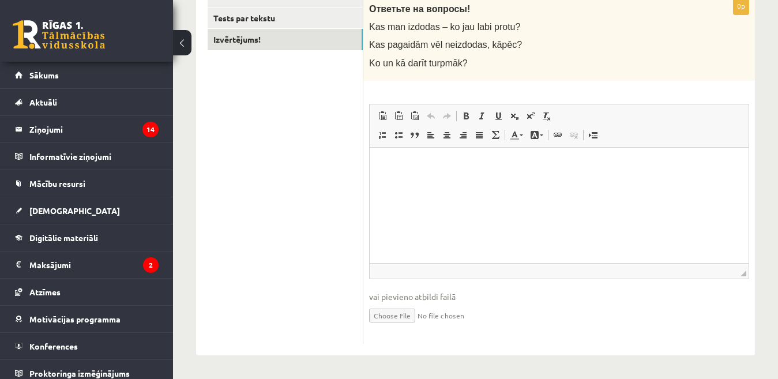
click at [432, 173] on html at bounding box center [559, 164] width 379 height 35
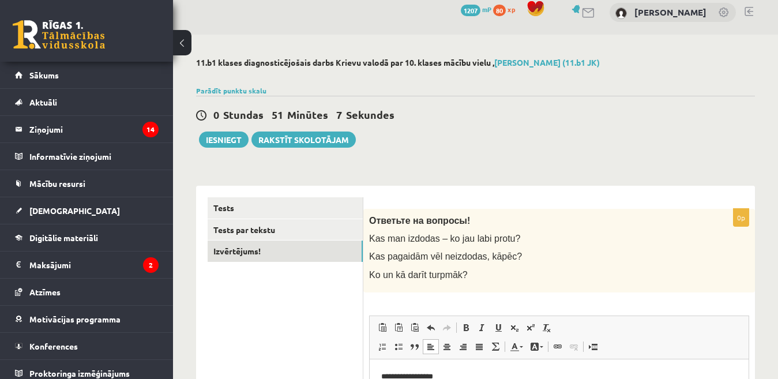
scroll to position [0, 0]
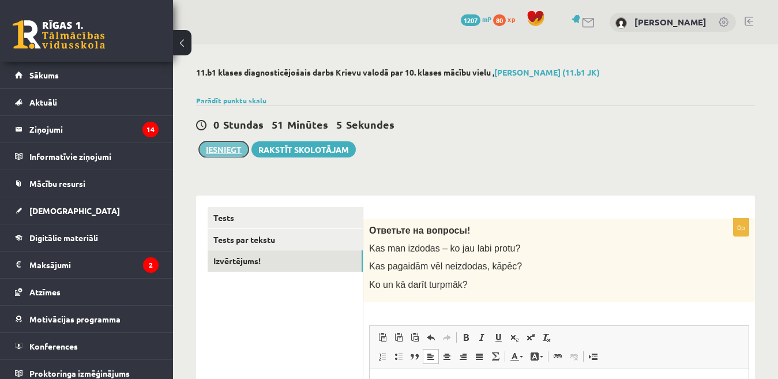
click at [222, 151] on button "Iesniegt" at bounding box center [224, 149] width 50 height 16
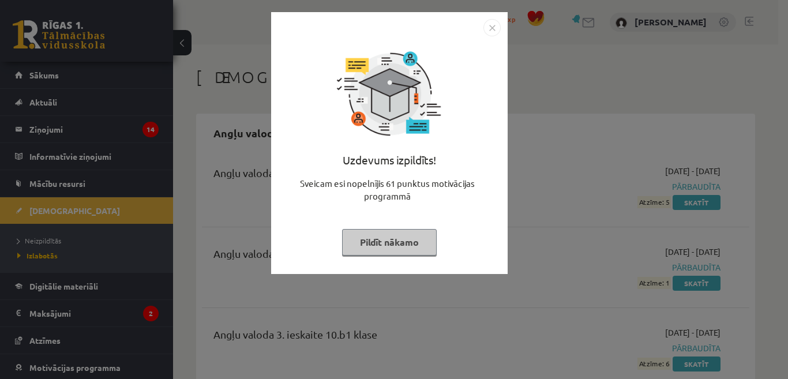
click at [497, 28] on img "Close" at bounding box center [491, 27] width 17 height 17
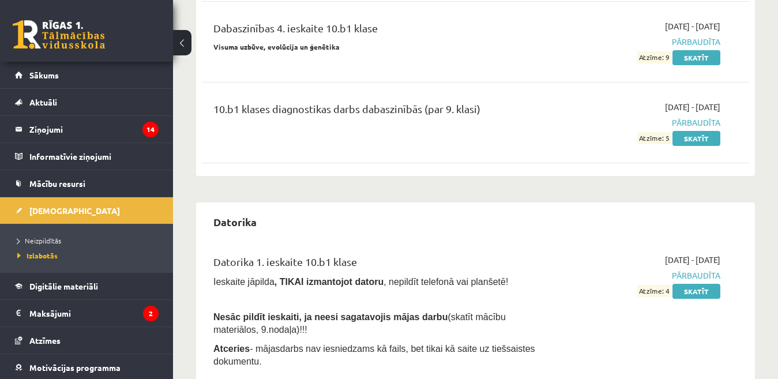
scroll to position [1038, 0]
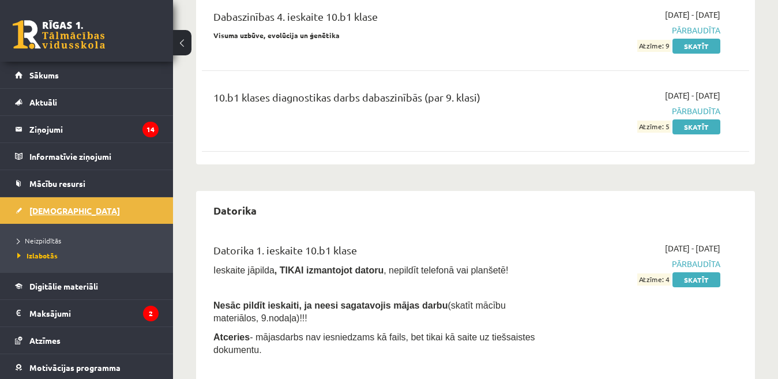
click at [48, 206] on span "[DEMOGRAPHIC_DATA]" at bounding box center [74, 210] width 91 height 10
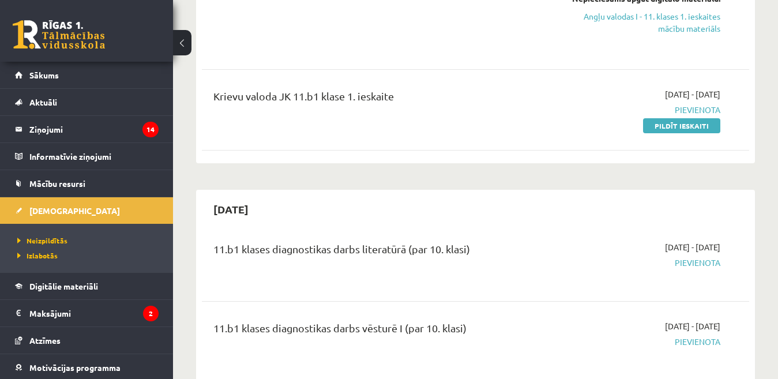
scroll to position [231, 0]
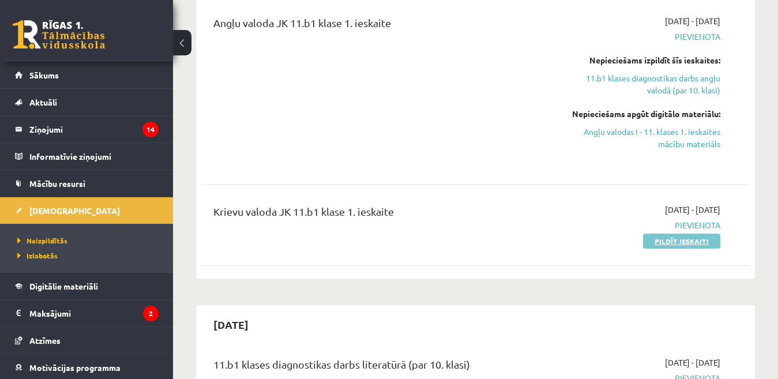
click at [666, 240] on link "Pildīt ieskaiti" at bounding box center [681, 240] width 77 height 15
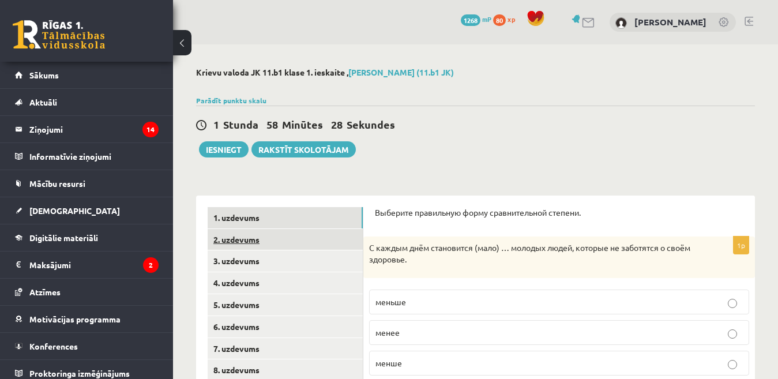
click at [253, 241] on link "2. uzdevums" at bounding box center [285, 239] width 155 height 21
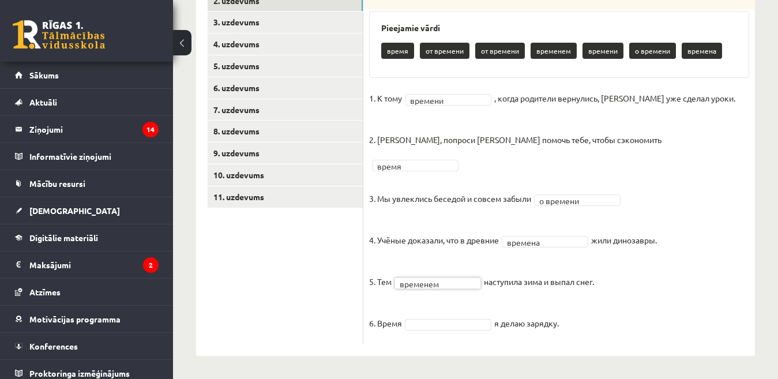
scroll to position [222, 0]
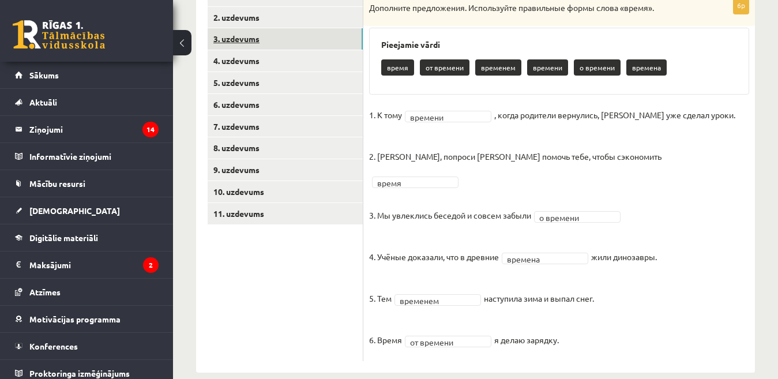
click at [248, 38] on link "3. uzdevums" at bounding box center [285, 38] width 155 height 21
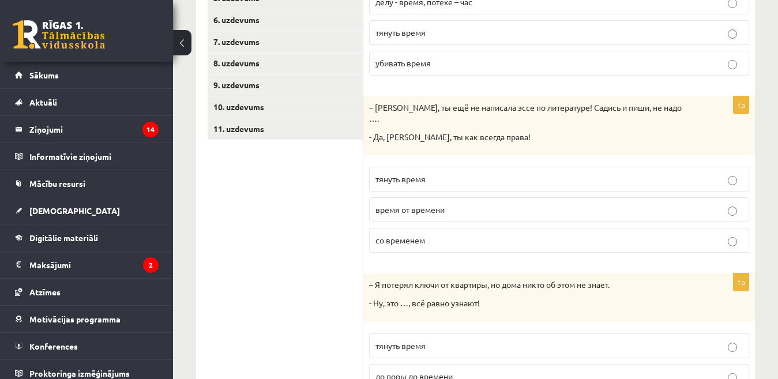
scroll to position [240, 0]
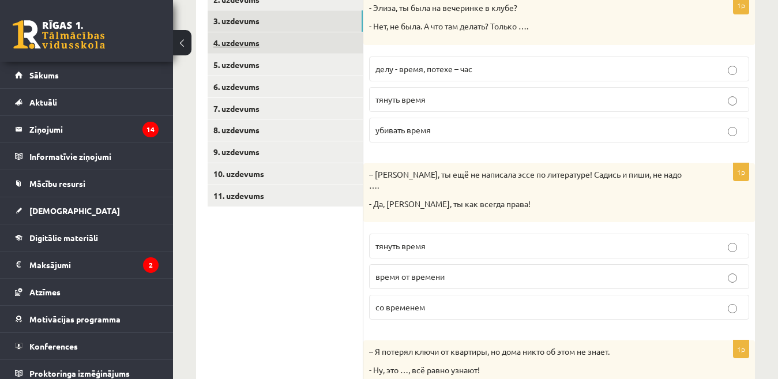
click at [242, 40] on link "4. uzdevums" at bounding box center [285, 42] width 155 height 21
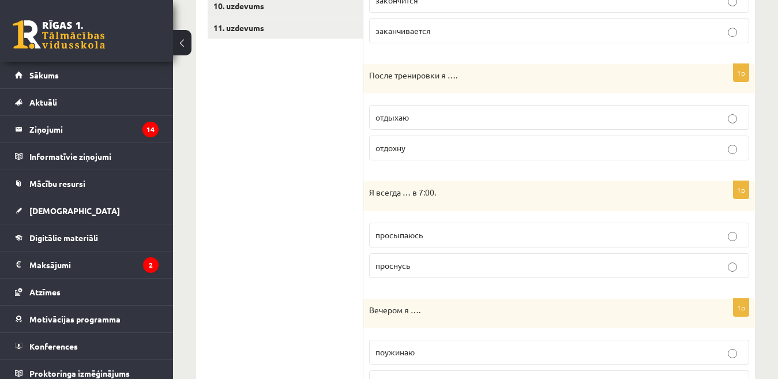
scroll to position [413, 0]
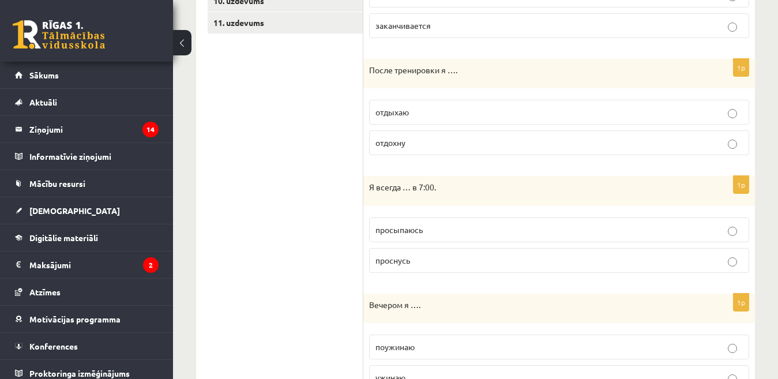
click at [727, 230] on p "просыпаюсь" at bounding box center [558, 230] width 367 height 12
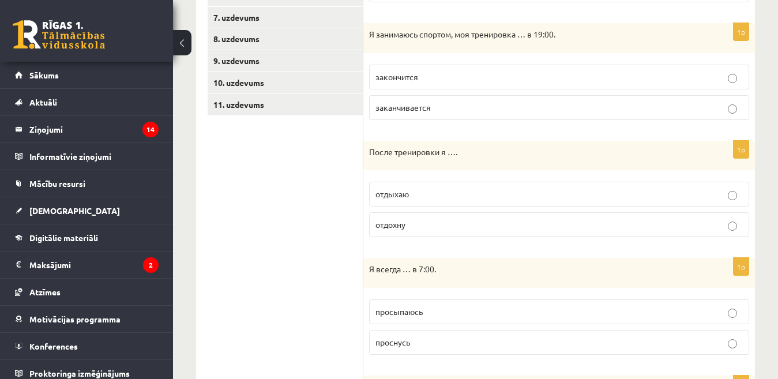
scroll to position [244, 0]
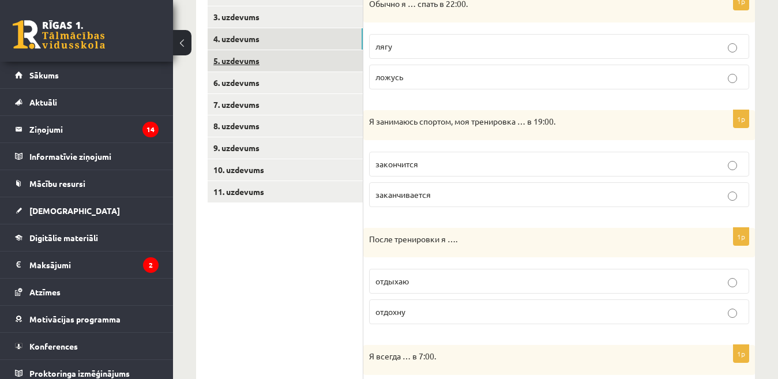
click at [237, 69] on link "5. uzdevums" at bounding box center [285, 60] width 155 height 21
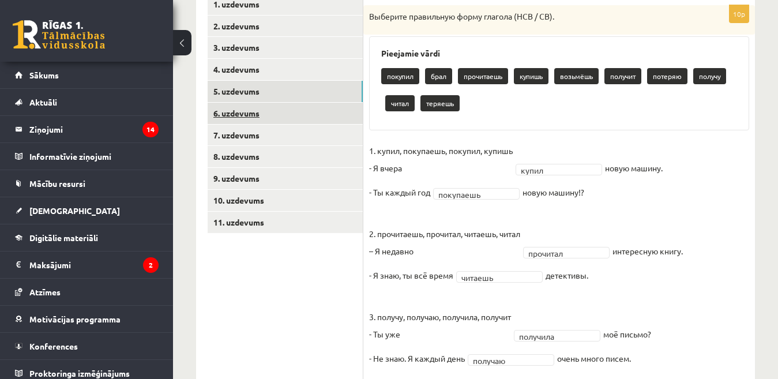
scroll to position [184, 0]
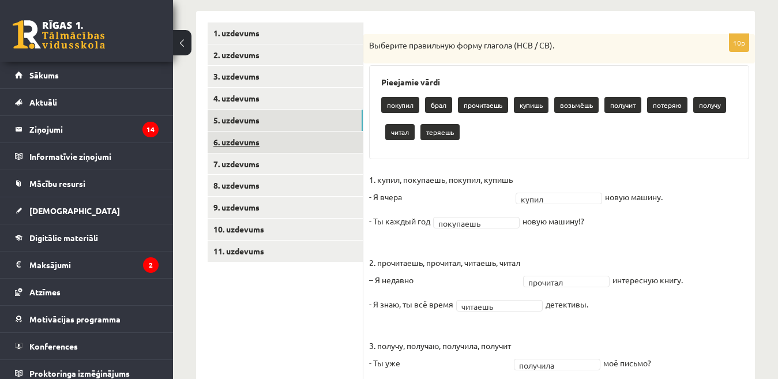
click at [261, 138] on link "6. uzdevums" at bounding box center [285, 141] width 155 height 21
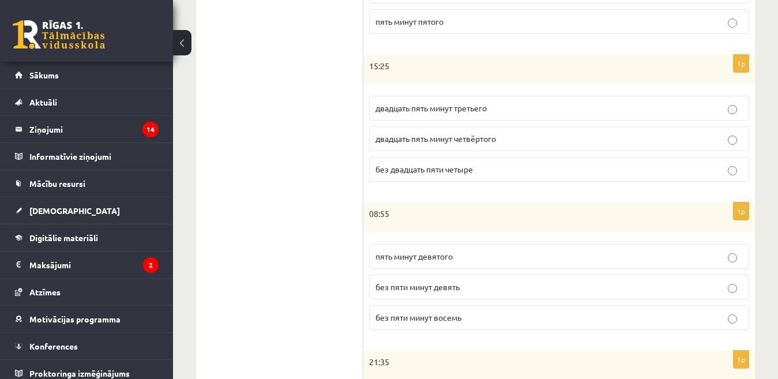
scroll to position [530, 0]
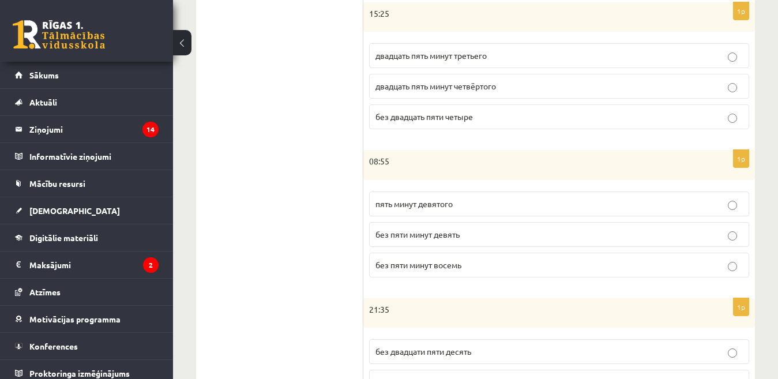
click at [724, 239] on p "без пяти минут девять" at bounding box center [558, 234] width 367 height 12
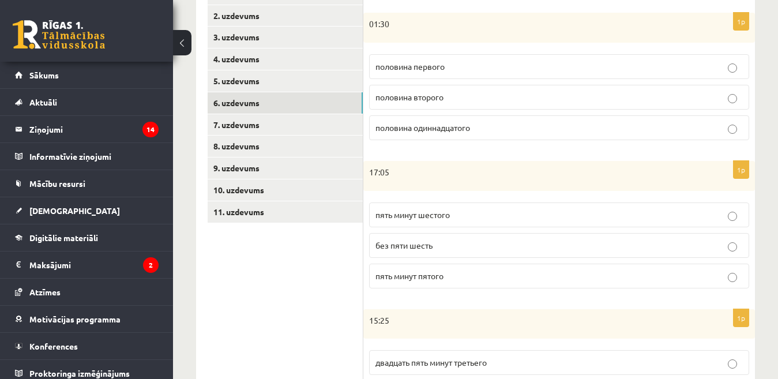
scroll to position [217, 0]
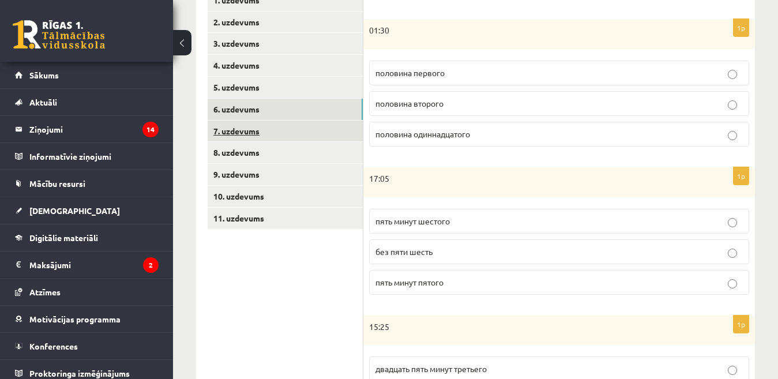
click at [272, 133] on link "7. uzdevums" at bounding box center [285, 130] width 155 height 21
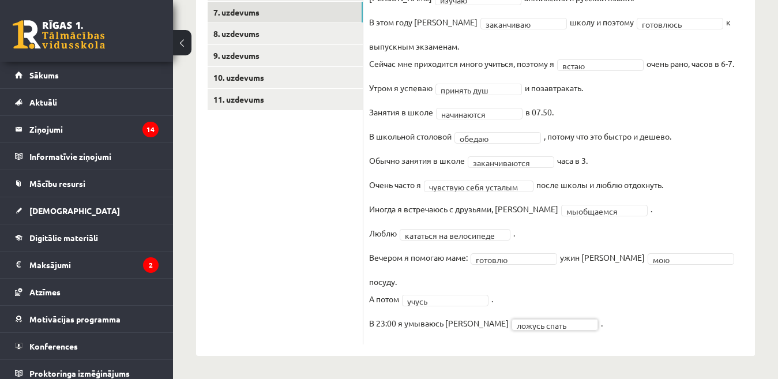
scroll to position [319, 0]
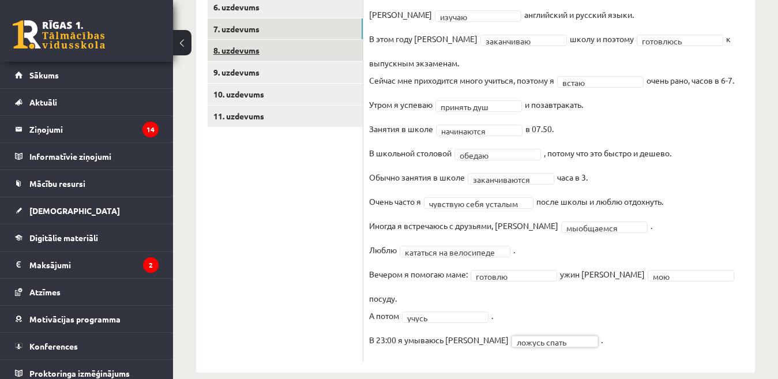
click at [267, 57] on link "8. uzdevums" at bounding box center [285, 50] width 155 height 21
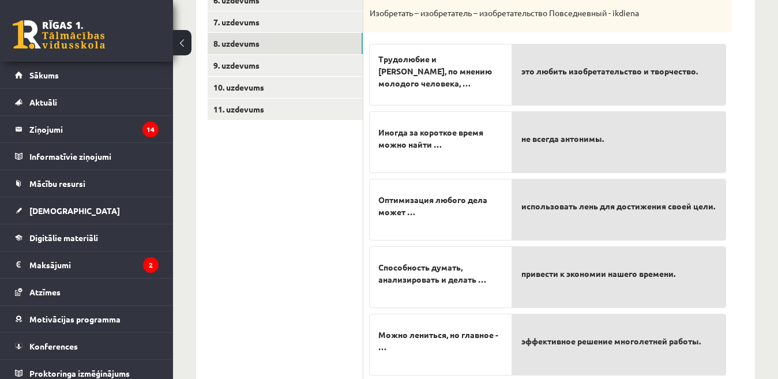
scroll to position [306, 0]
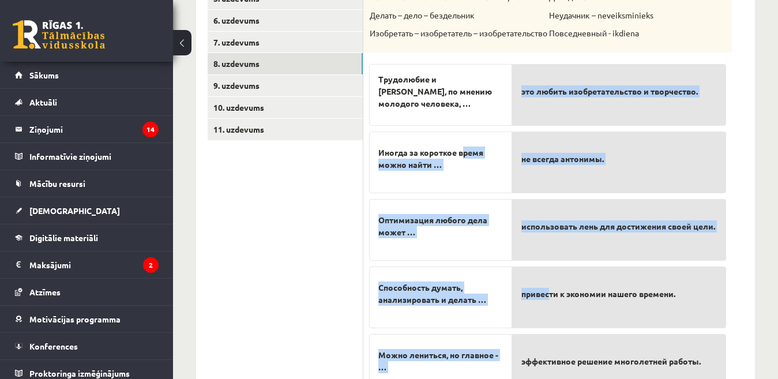
drag, startPoint x: 465, startPoint y: 159, endPoint x: 549, endPoint y: 321, distance: 182.8
click at [549, 321] on fieldset "Трудолюбие и лень, по мнению молодого человека, … Иногда за короткое время можн…" at bounding box center [547, 226] width 357 height 337
click at [466, 176] on p "Иногда за короткое время можно найти …" at bounding box center [440, 159] width 125 height 36
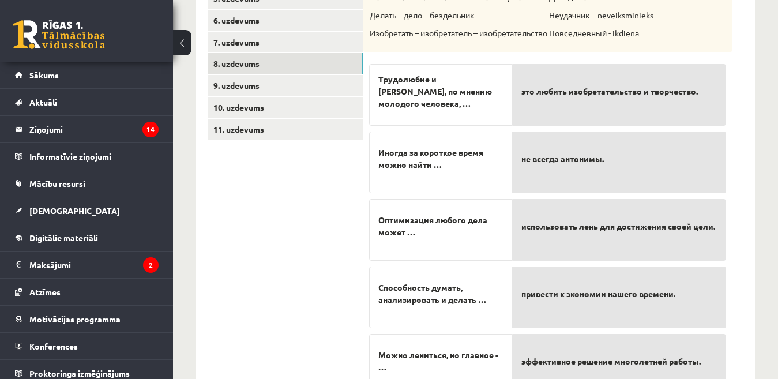
click at [553, 359] on span "эффективное решение многолетней работы." at bounding box center [610, 361] width 179 height 12
click at [556, 351] on p "эффективное решение многолетней работы." at bounding box center [618, 361] width 195 height 36
click at [482, 160] on span "Иногда за короткое время можно найти …" at bounding box center [440, 158] width 125 height 24
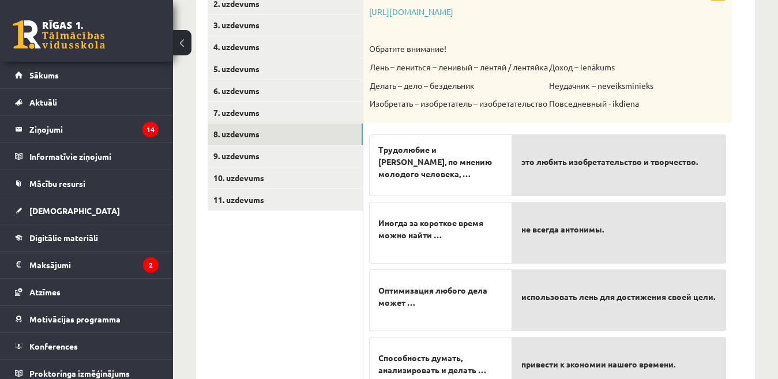
scroll to position [248, 0]
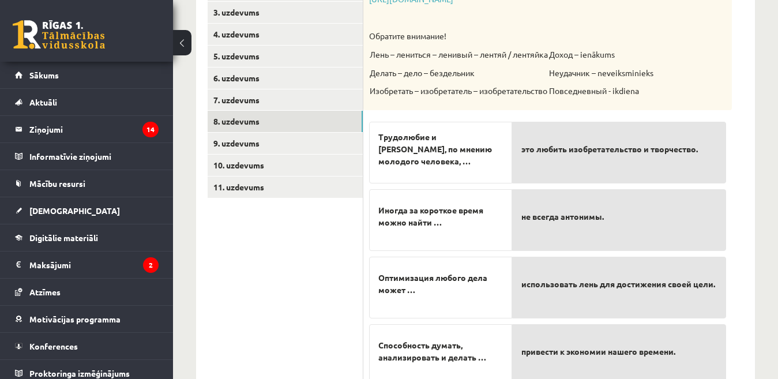
click at [448, 222] on span "Иногда за короткое время можно найти …" at bounding box center [440, 216] width 125 height 24
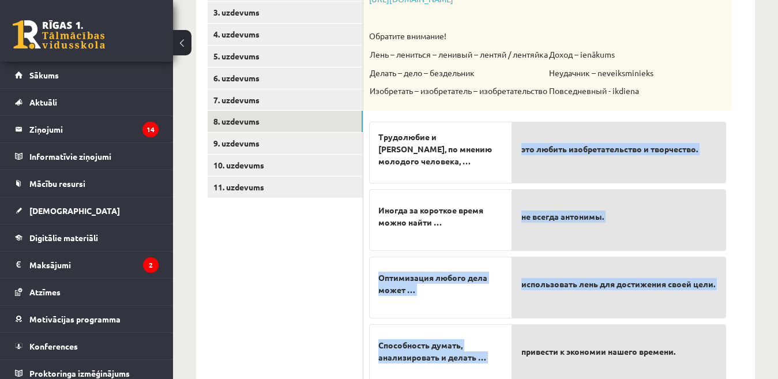
drag, startPoint x: 448, startPoint y: 222, endPoint x: 522, endPoint y: 351, distance: 148.5
click at [522, 351] on fieldset "Трудолюбие и лень, по мнению молодого человека, … Иногда за короткое время можн…" at bounding box center [547, 284] width 357 height 337
click at [483, 222] on span "Иногда за короткое время можно найти …" at bounding box center [440, 216] width 125 height 24
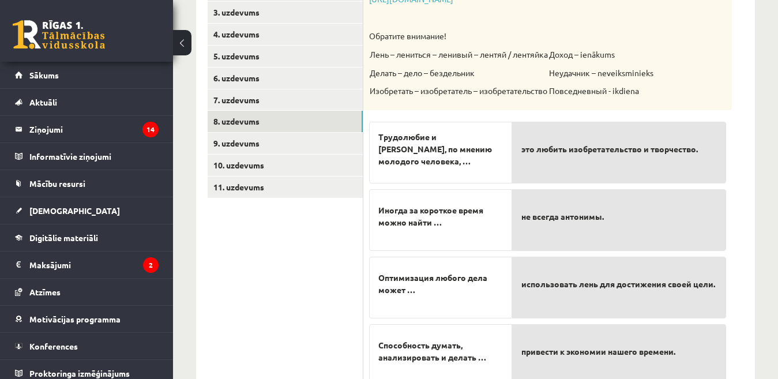
click at [481, 217] on span "Иногда за короткое время можно найти …" at bounding box center [440, 216] width 125 height 24
click at [468, 205] on span "Иногда за короткое время можно найти …" at bounding box center [440, 216] width 125 height 24
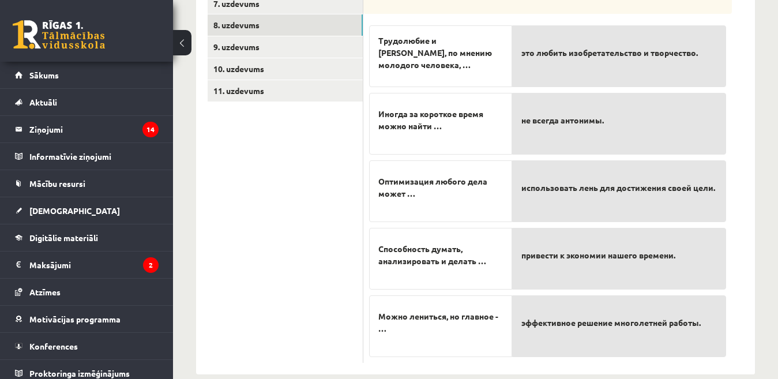
scroll to position [364, 0]
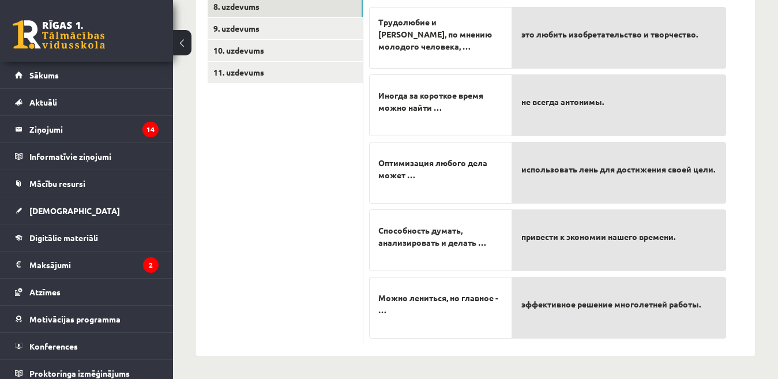
click at [525, 304] on span "эффективное решение многолетней работы." at bounding box center [610, 304] width 179 height 12
click at [600, 310] on span "эффективное решение многолетней работы." at bounding box center [610, 304] width 179 height 12
click at [586, 304] on span "привести к экономии нашего времени." at bounding box center [598, 304] width 154 height 12
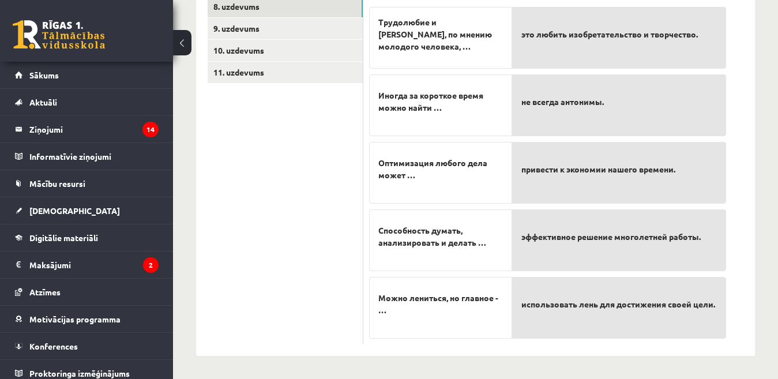
click at [427, 96] on span "Иногда за короткое время можно найти …" at bounding box center [440, 101] width 125 height 24
click at [443, 112] on span "Иногда за короткое время можно найти …" at bounding box center [440, 101] width 125 height 24
drag, startPoint x: 375, startPoint y: 93, endPoint x: 473, endPoint y: 126, distance: 103.9
click at [473, 126] on div "Иногда за короткое время можно найти …" at bounding box center [440, 105] width 143 height 62
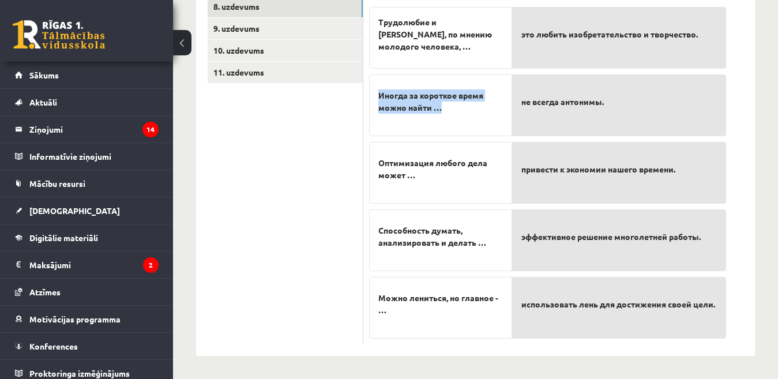
click at [477, 125] on div "Иногда за короткое время можно найти …" at bounding box center [440, 105] width 143 height 62
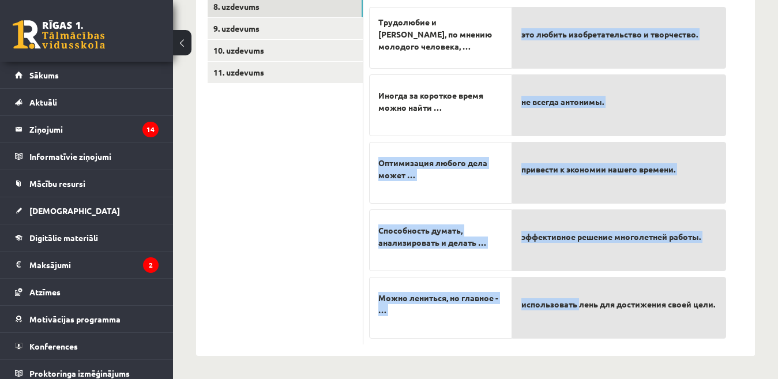
drag, startPoint x: 492, startPoint y: 106, endPoint x: 589, endPoint y: 306, distance: 222.3
click at [585, 313] on fieldset "Трудолюбие и лень, по мнению молодого человека, … Иногда за короткое время можн…" at bounding box center [547, 169] width 357 height 337
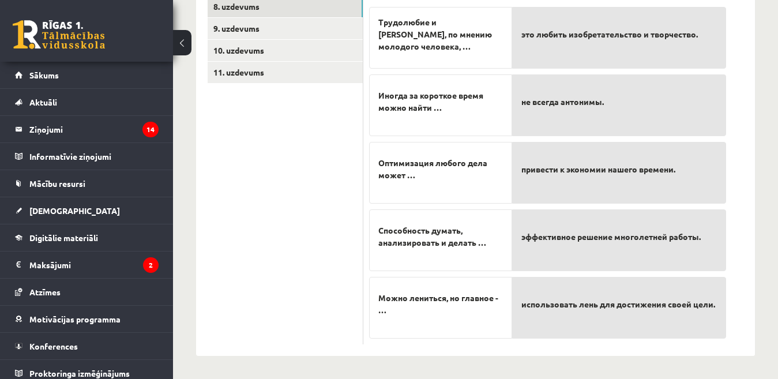
click at [590, 305] on span "использовать лень для достижения своей цели." at bounding box center [618, 304] width 194 height 12
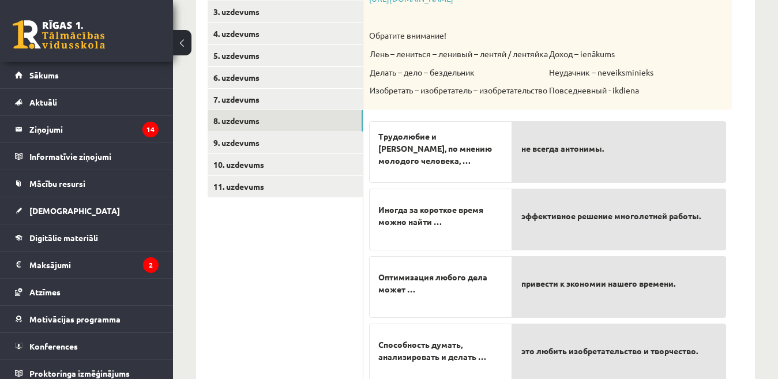
scroll to position [248, 0]
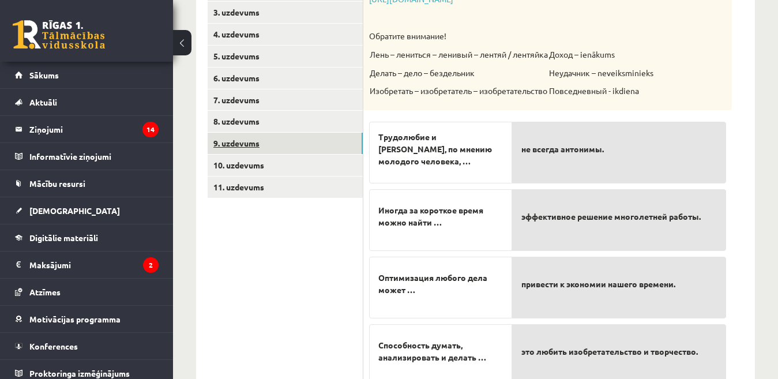
click at [244, 146] on link "9. uzdevums" at bounding box center [285, 143] width 155 height 21
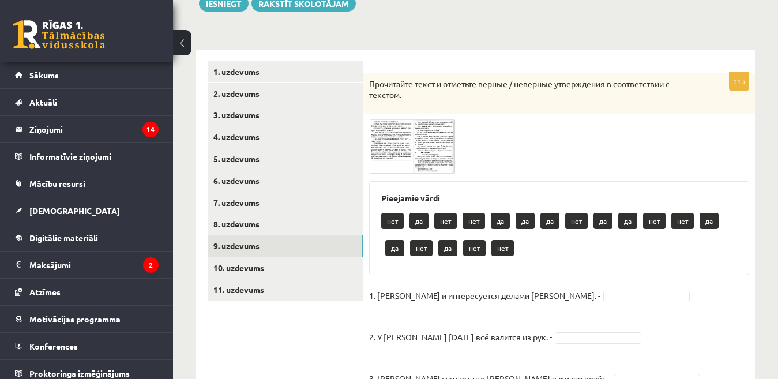
scroll to position [133, 0]
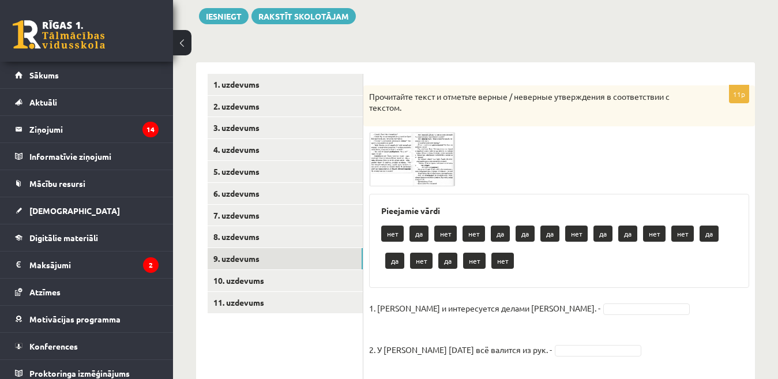
click at [380, 153] on img at bounding box center [412, 159] width 86 height 54
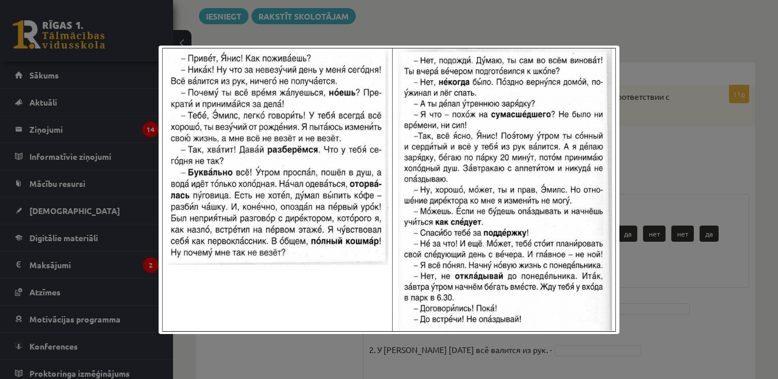
click at [726, 322] on div at bounding box center [389, 189] width 778 height 379
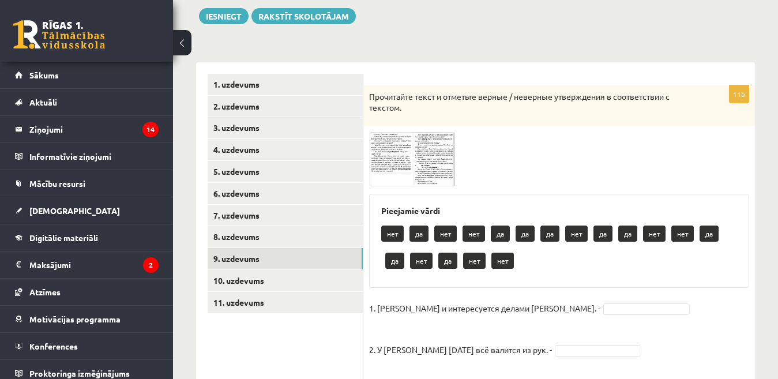
click at [401, 164] on img at bounding box center [412, 159] width 86 height 54
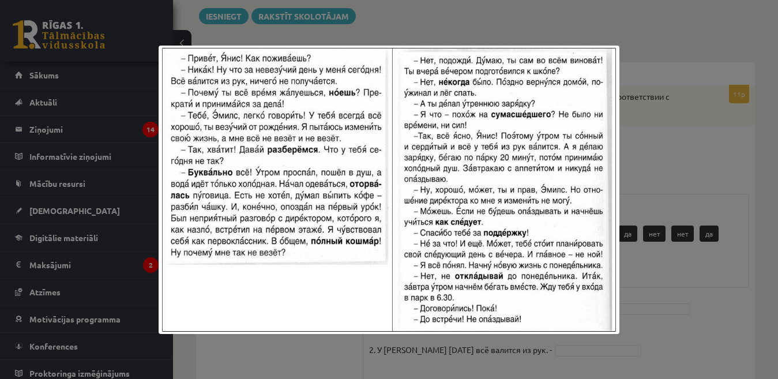
click at [722, 173] on div at bounding box center [389, 189] width 778 height 379
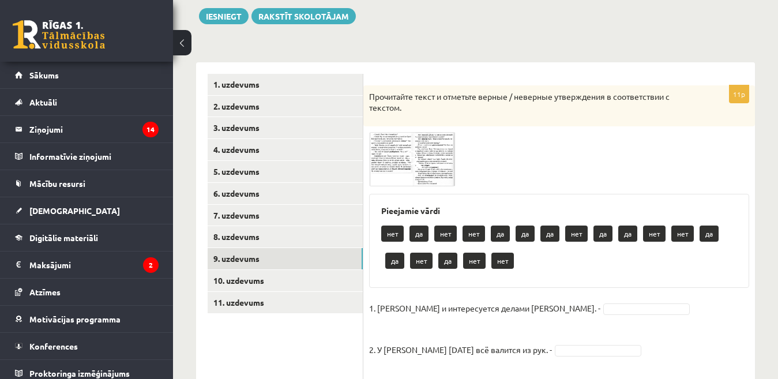
click at [396, 155] on img at bounding box center [412, 159] width 86 height 54
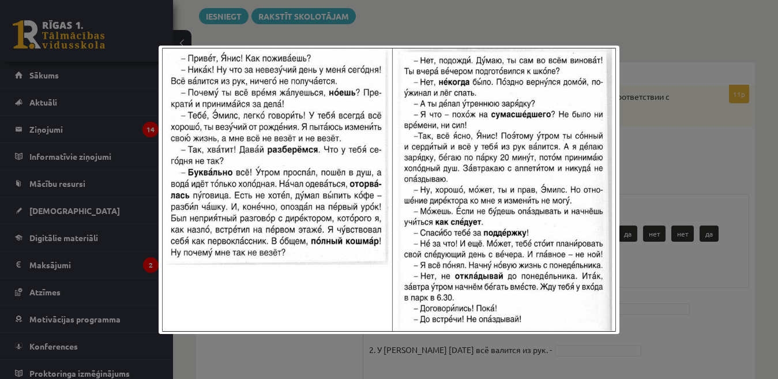
click at [729, 171] on div at bounding box center [389, 189] width 778 height 379
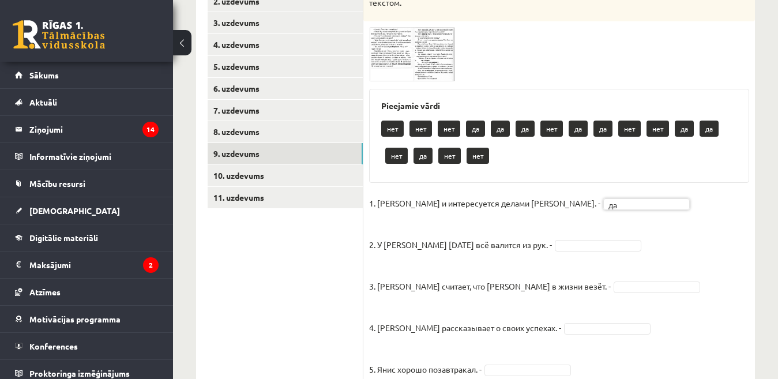
scroll to position [248, 0]
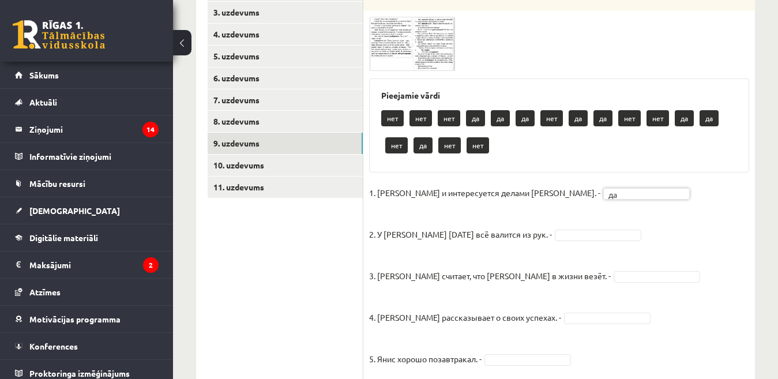
click at [389, 44] on img at bounding box center [412, 44] width 86 height 54
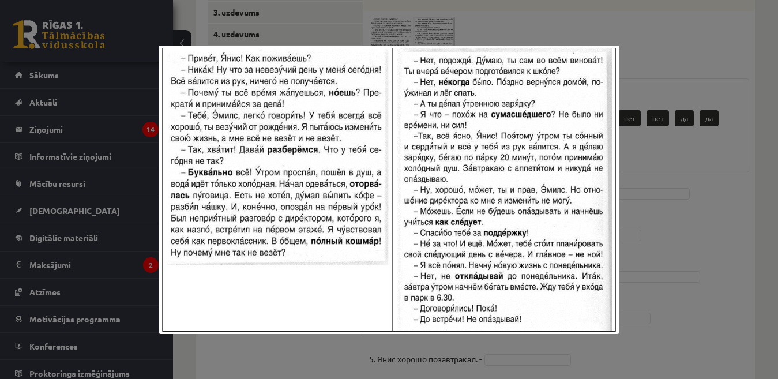
click at [737, 194] on div at bounding box center [389, 189] width 778 height 379
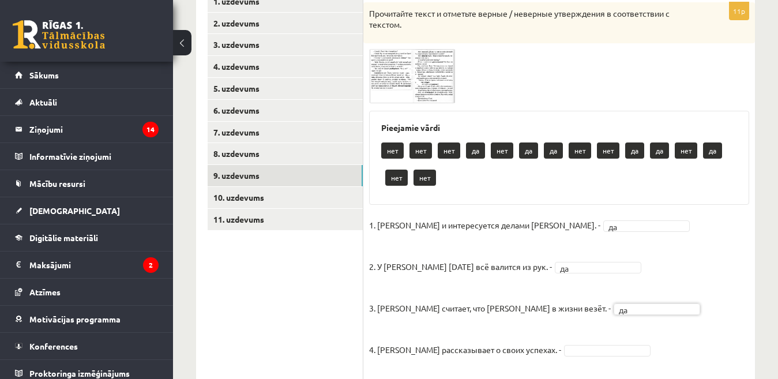
scroll to position [191, 0]
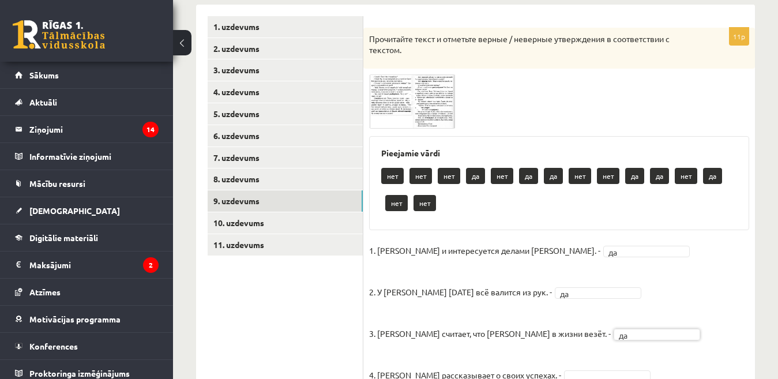
click at [387, 107] on img at bounding box center [412, 101] width 86 height 54
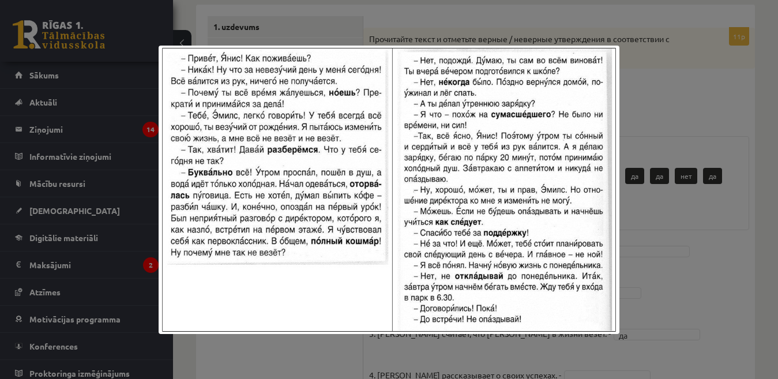
click at [696, 213] on div at bounding box center [389, 189] width 778 height 379
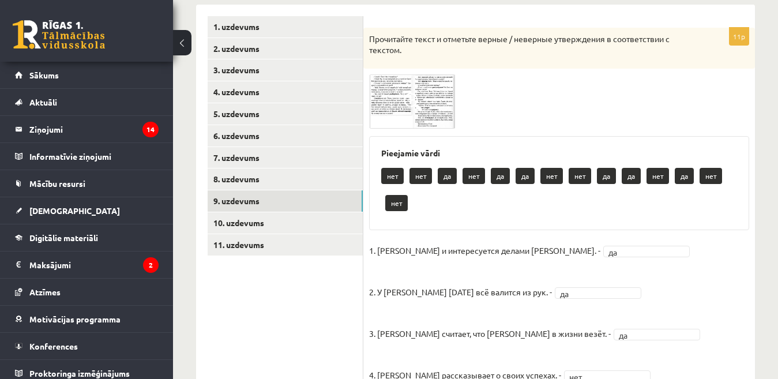
click at [435, 115] on img at bounding box center [412, 101] width 86 height 54
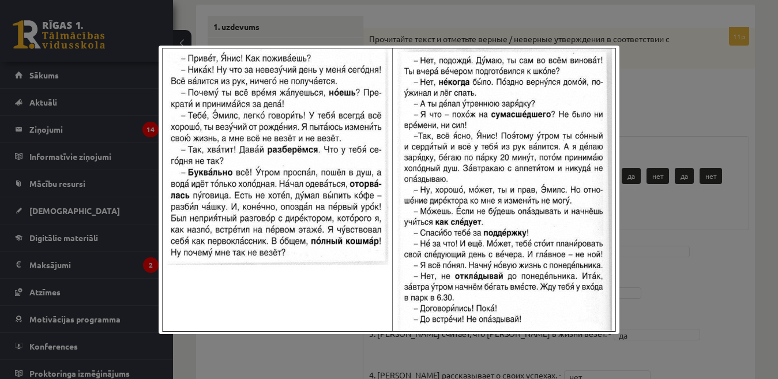
click at [676, 97] on div at bounding box center [389, 189] width 778 height 379
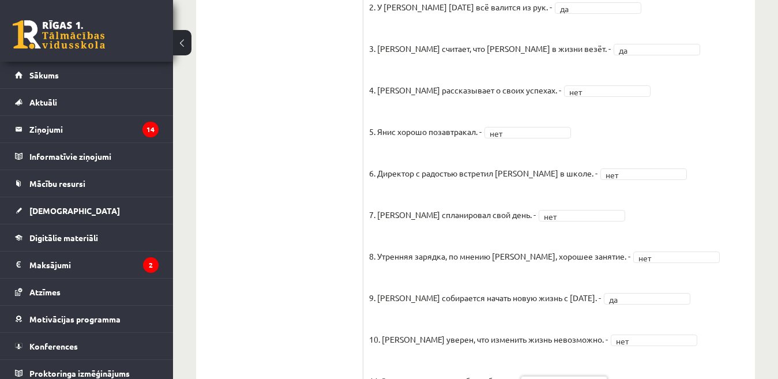
scroll to position [351, 0]
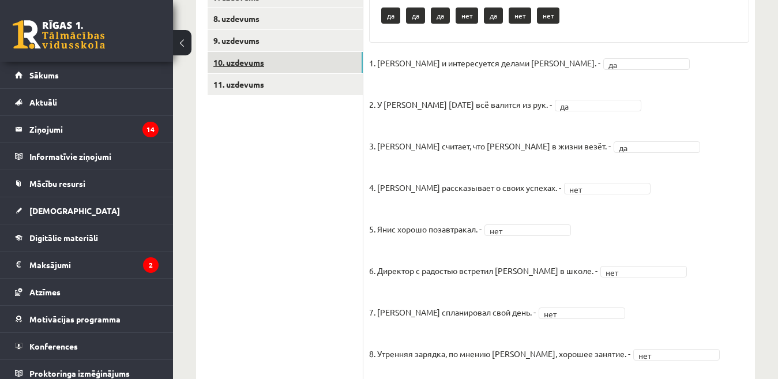
click at [253, 65] on link "10. uzdevums" at bounding box center [285, 62] width 155 height 21
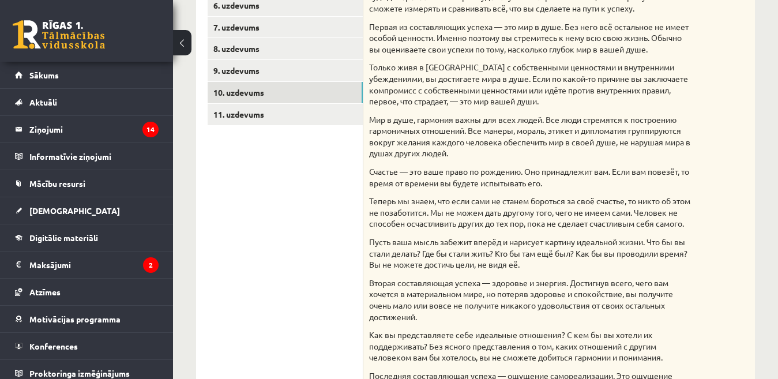
scroll to position [314, 0]
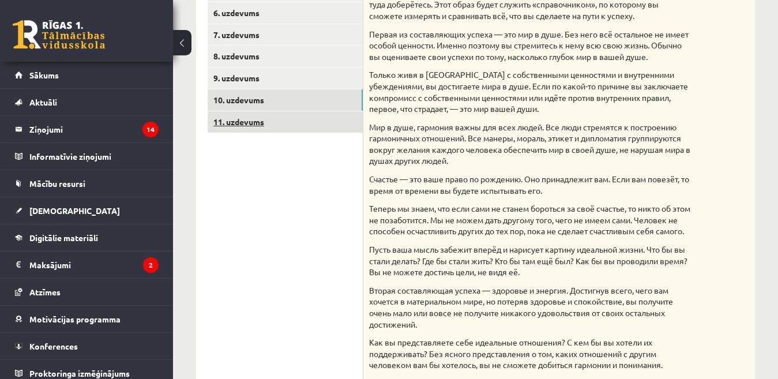
click at [243, 127] on link "11. uzdevums" at bounding box center [285, 121] width 155 height 21
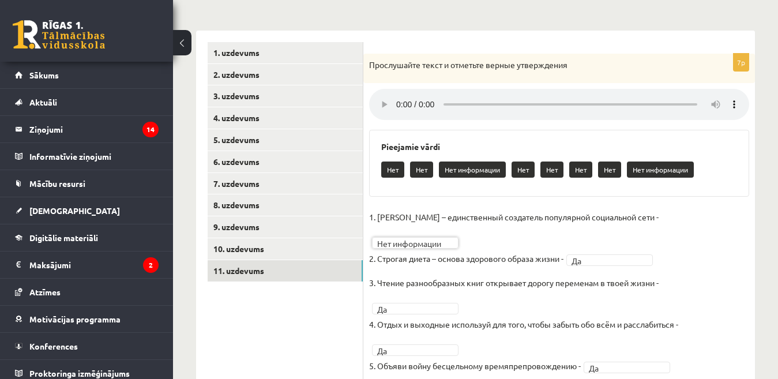
scroll to position [67, 0]
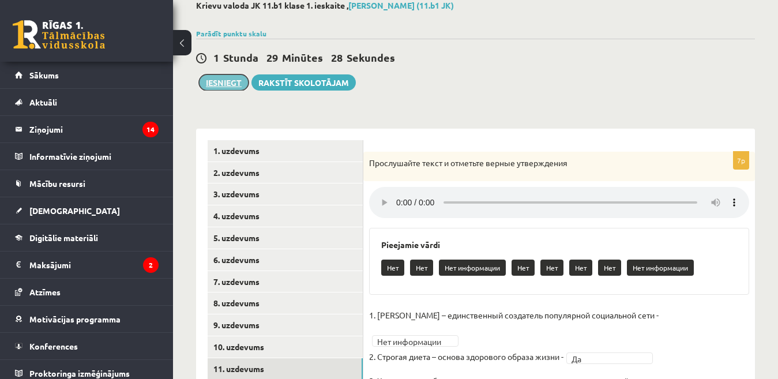
click at [215, 84] on button "Iesniegt" at bounding box center [224, 82] width 50 height 16
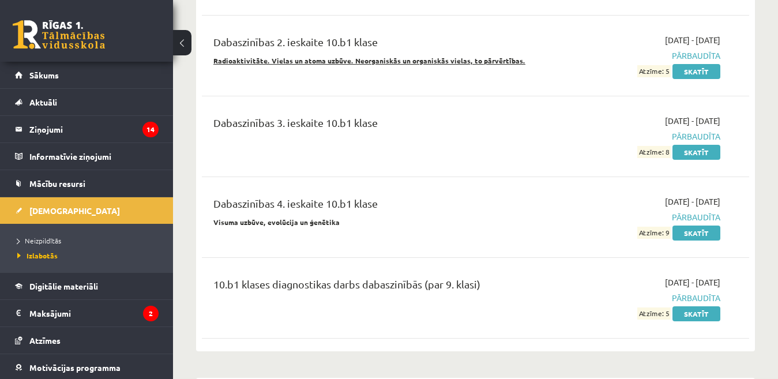
scroll to position [865, 0]
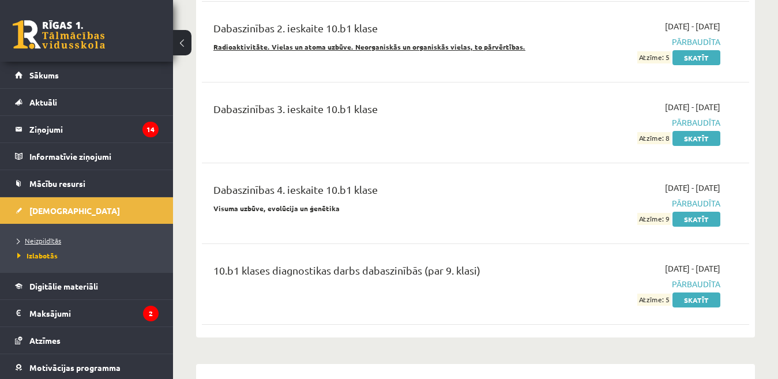
click at [42, 239] on span "Neizpildītās" at bounding box center [39, 240] width 44 height 9
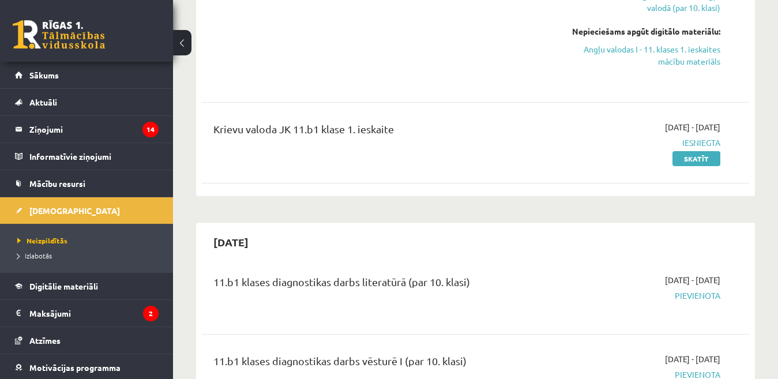
scroll to position [173, 0]
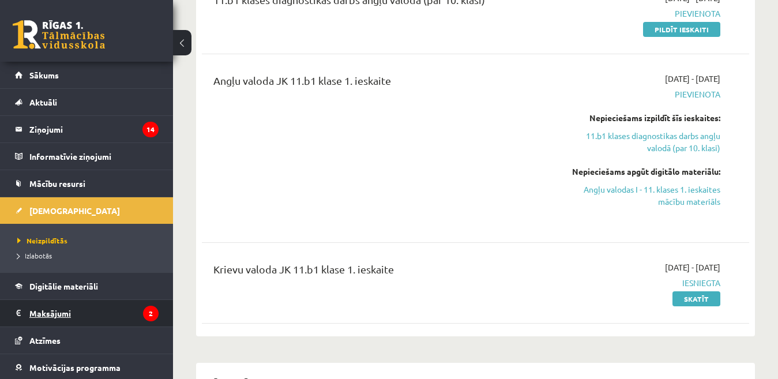
click at [51, 317] on legend "Maksājumi 2" at bounding box center [93, 313] width 129 height 27
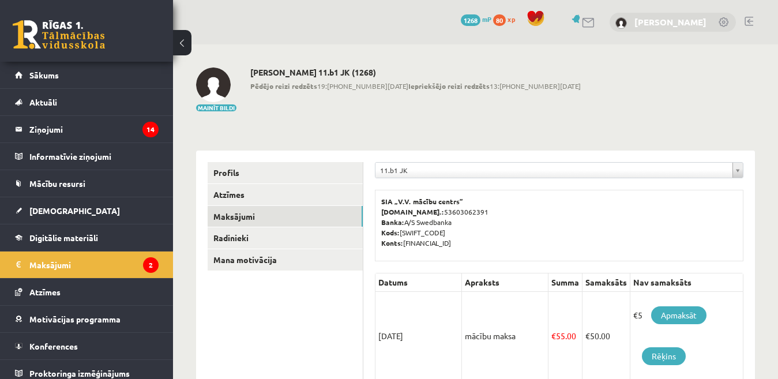
click at [698, 26] on link "[PERSON_NAME]" at bounding box center [670, 22] width 72 height 12
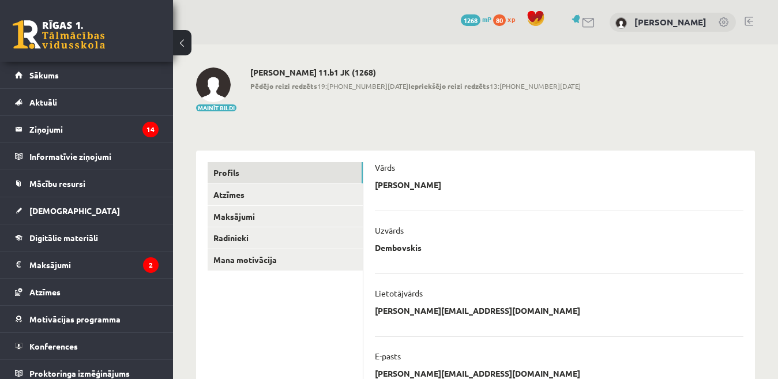
click at [748, 20] on link at bounding box center [748, 21] width 9 height 9
